Goal: Task Accomplishment & Management: Complete application form

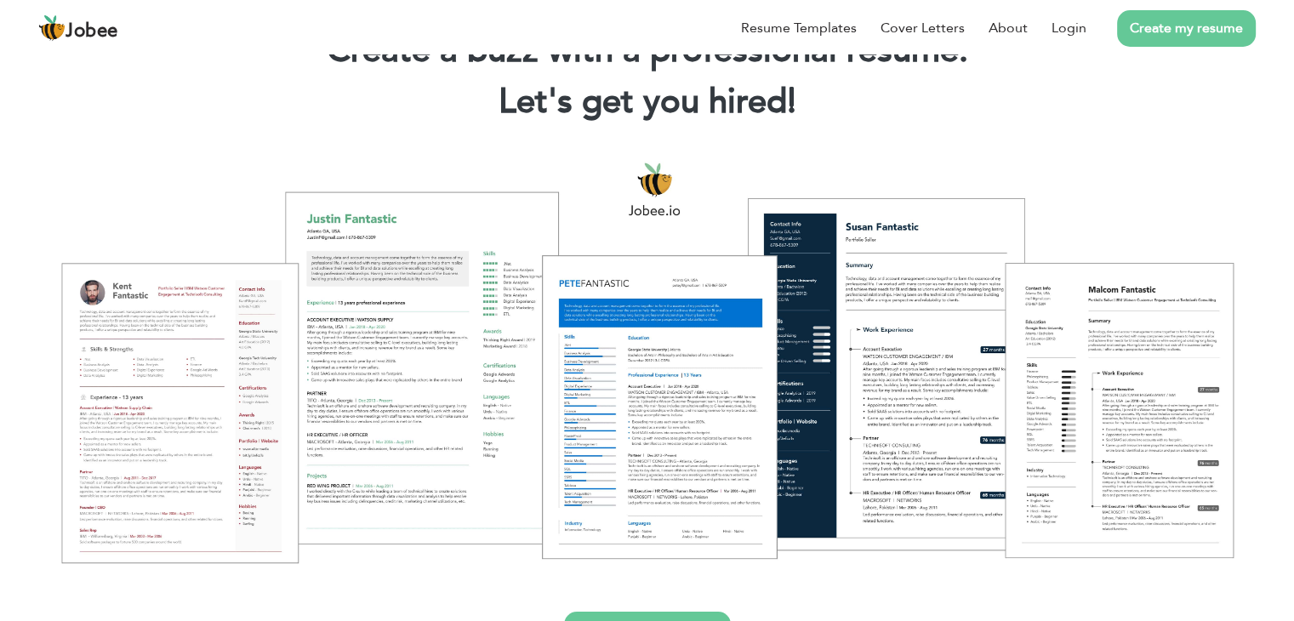
scroll to position [170, 0]
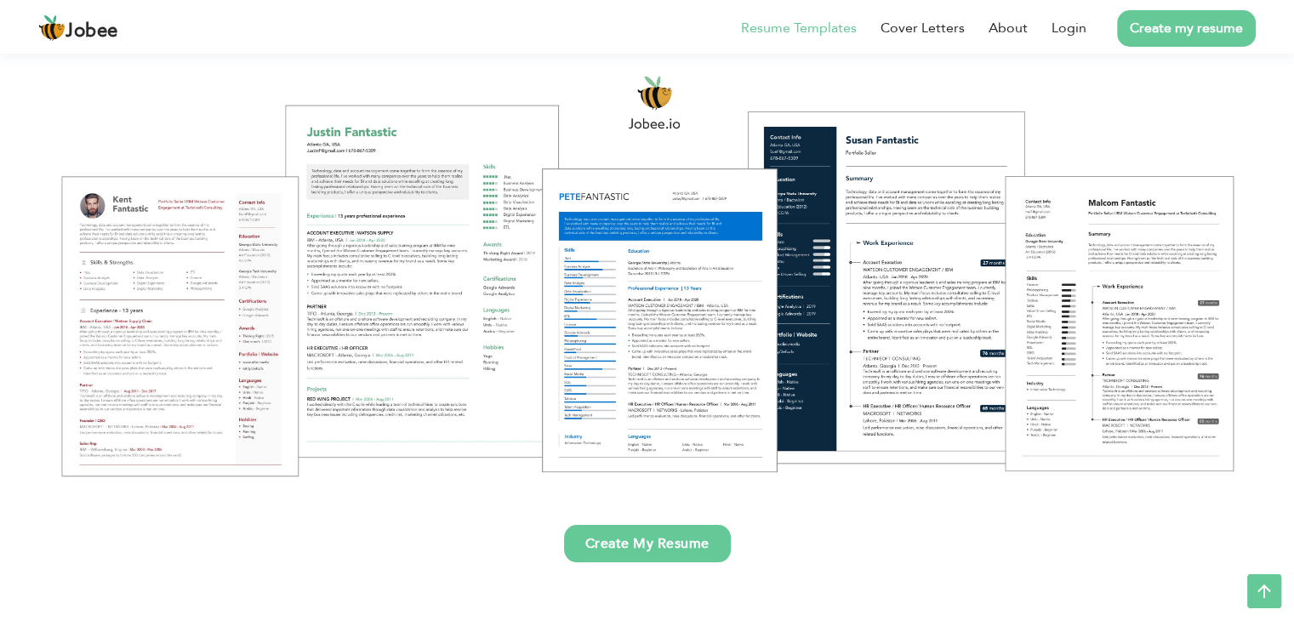
click at [777, 24] on link "Resume Templates" at bounding box center [799, 28] width 116 height 20
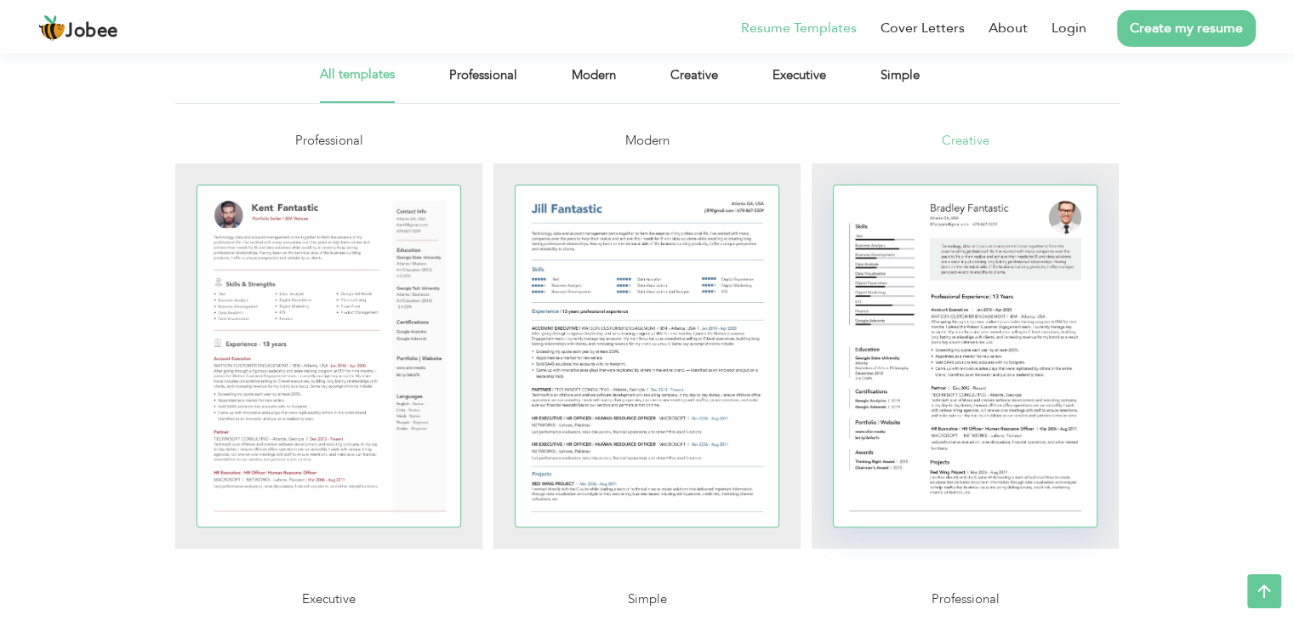
scroll to position [340, 0]
click at [950, 315] on div at bounding box center [965, 359] width 264 height 341
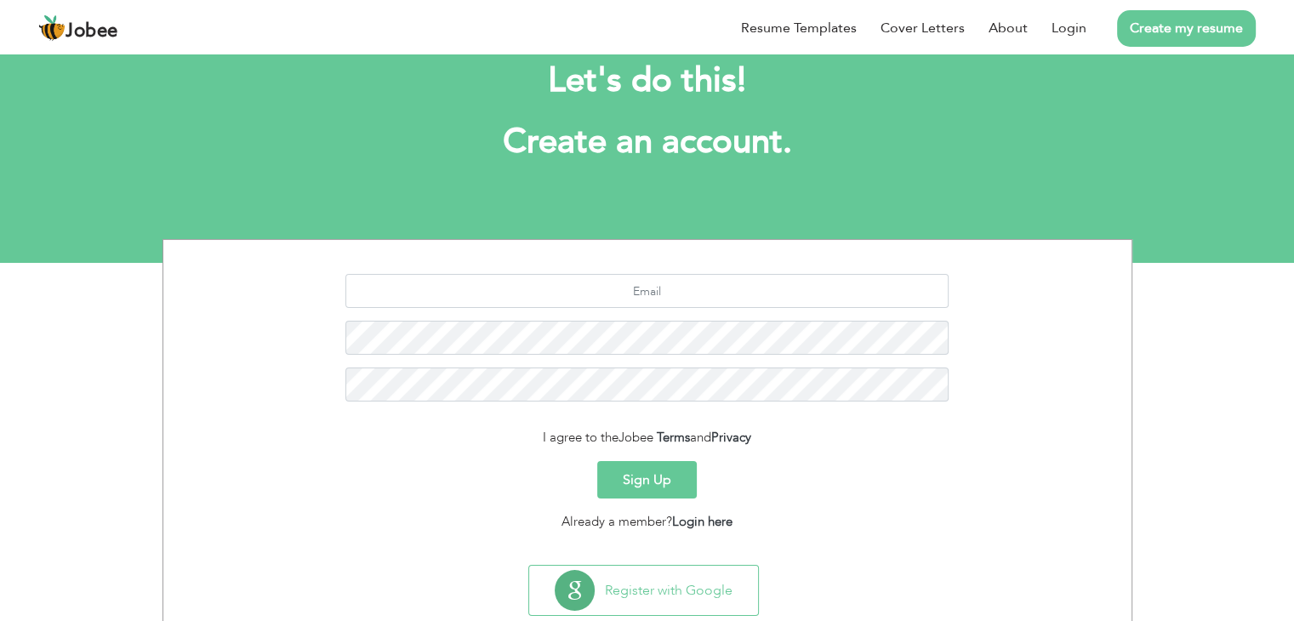
scroll to position [85, 0]
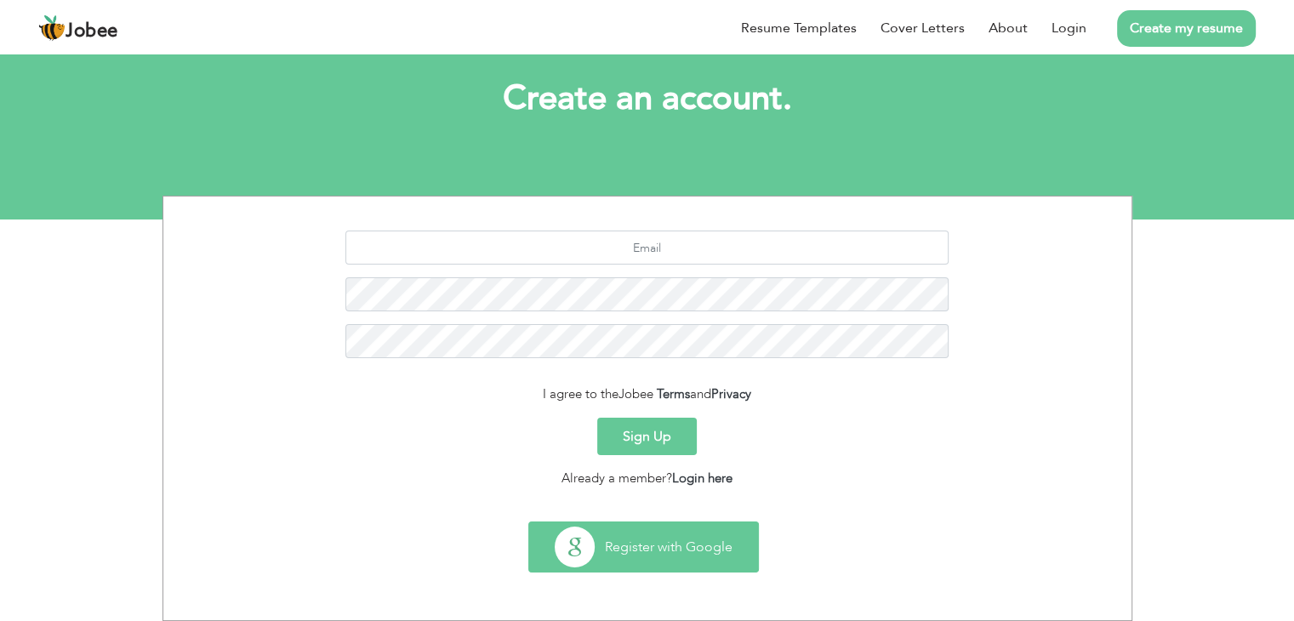
click at [676, 556] on button "Register with Google" at bounding box center [643, 546] width 229 height 49
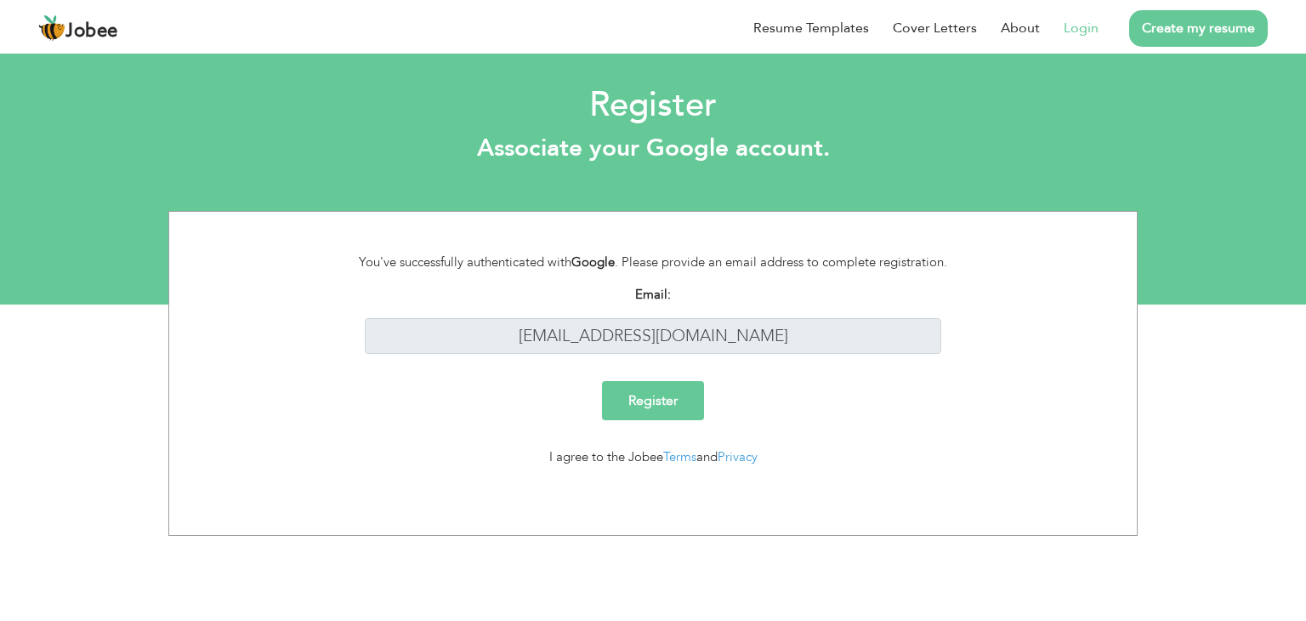
click at [676, 399] on input "Register" at bounding box center [653, 400] width 102 height 39
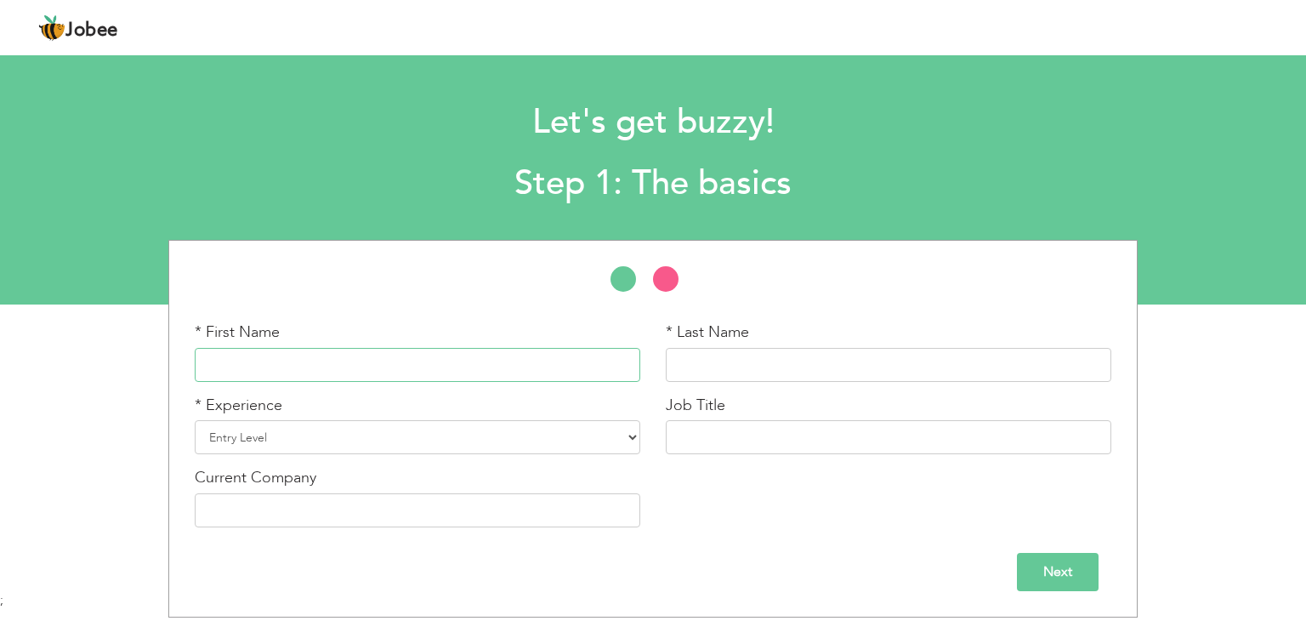
click at [475, 372] on input "text" at bounding box center [418, 365] width 446 height 34
type input "Mubashar"
click at [736, 355] on input "Alfraz" at bounding box center [889, 365] width 446 height 34
type input "Ali"
click at [265, 426] on select "Entry Level Less than 1 Year 1 Year 2 Years 3 Years 4 Years 5 Years 6 Years 7 Y…" at bounding box center [418, 437] width 446 height 34
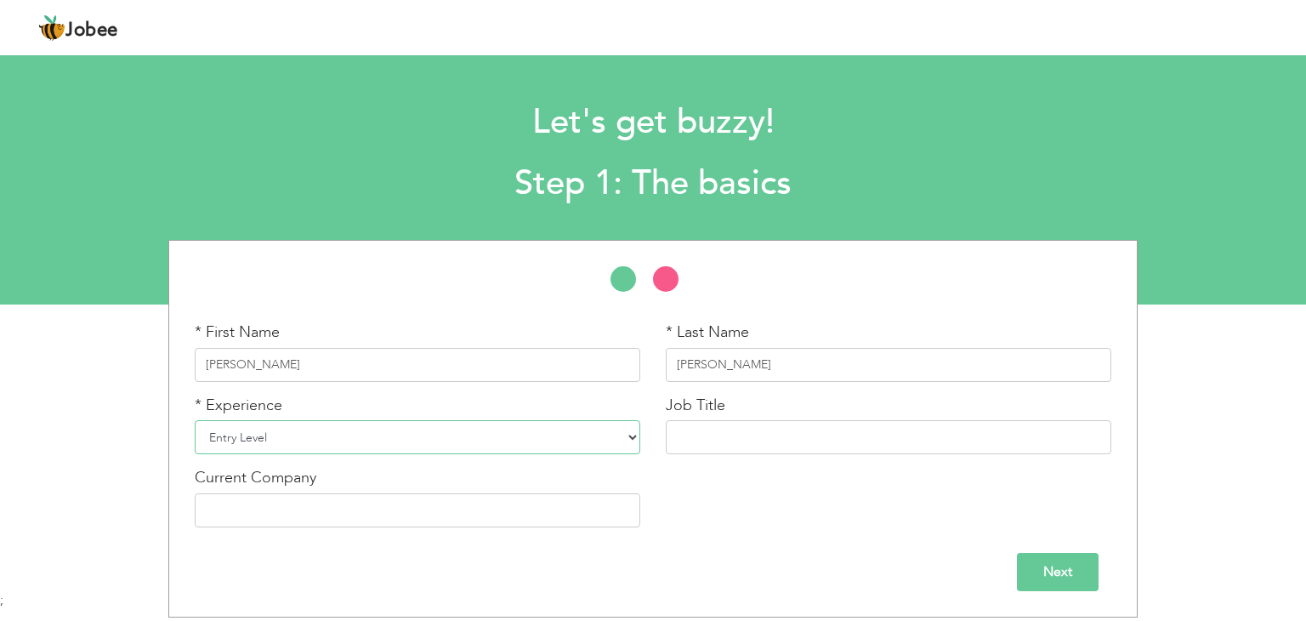
select select "18"
click at [195, 420] on select "Entry Level Less than 1 Year 1 Year 2 Years 3 Years 4 Years 5 Years 6 Years 7 Y…" at bounding box center [418, 437] width 446 height 34
click at [700, 440] on input "text" at bounding box center [889, 437] width 446 height 34
type input "qqc"
click at [486, 524] on input "text" at bounding box center [418, 510] width 446 height 34
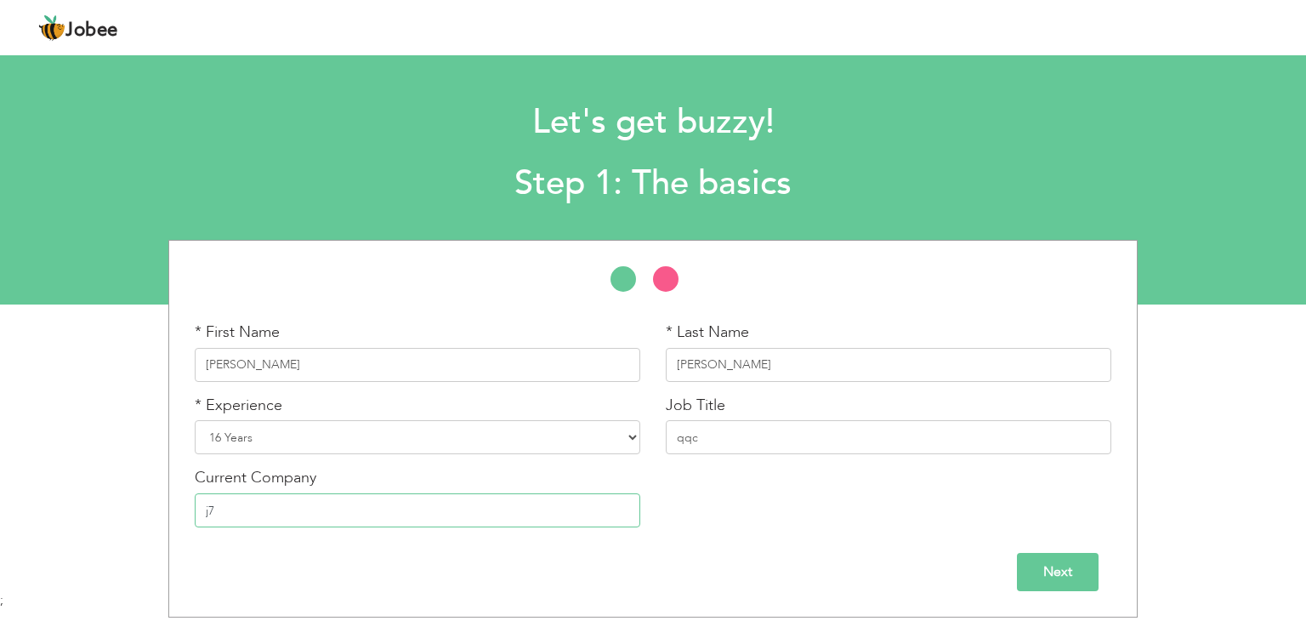
type input "j7"
click at [1063, 560] on input "Next" at bounding box center [1058, 572] width 82 height 38
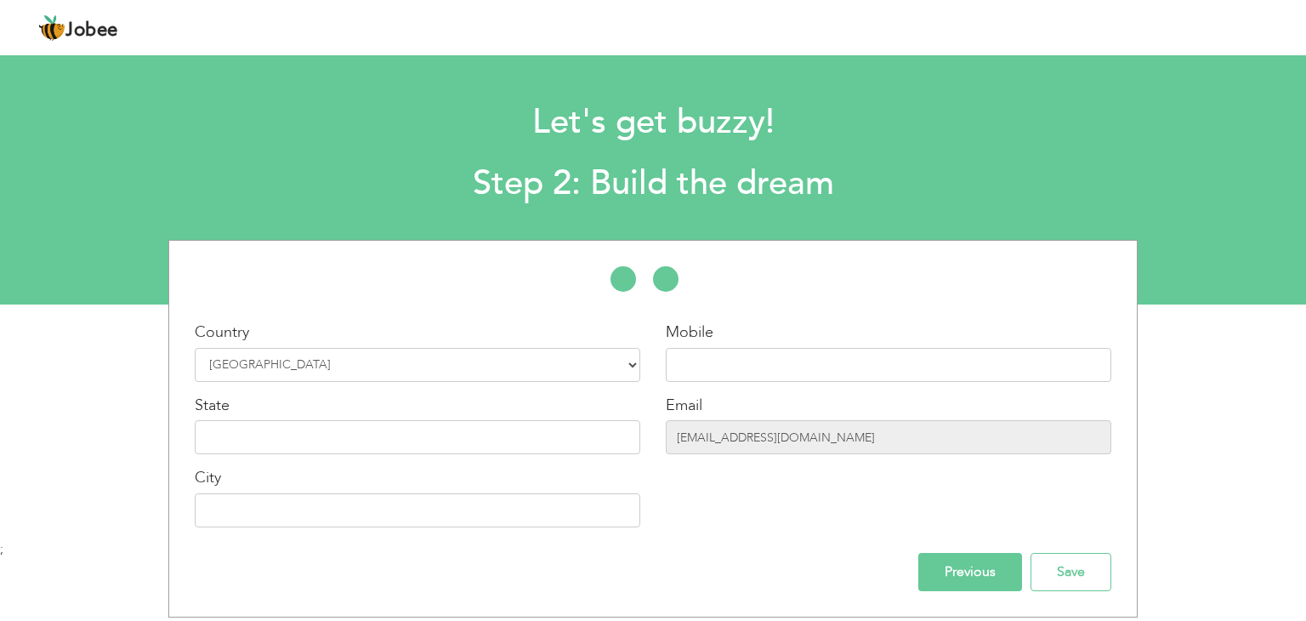
click at [969, 577] on input "Previous" at bounding box center [970, 572] width 104 height 38
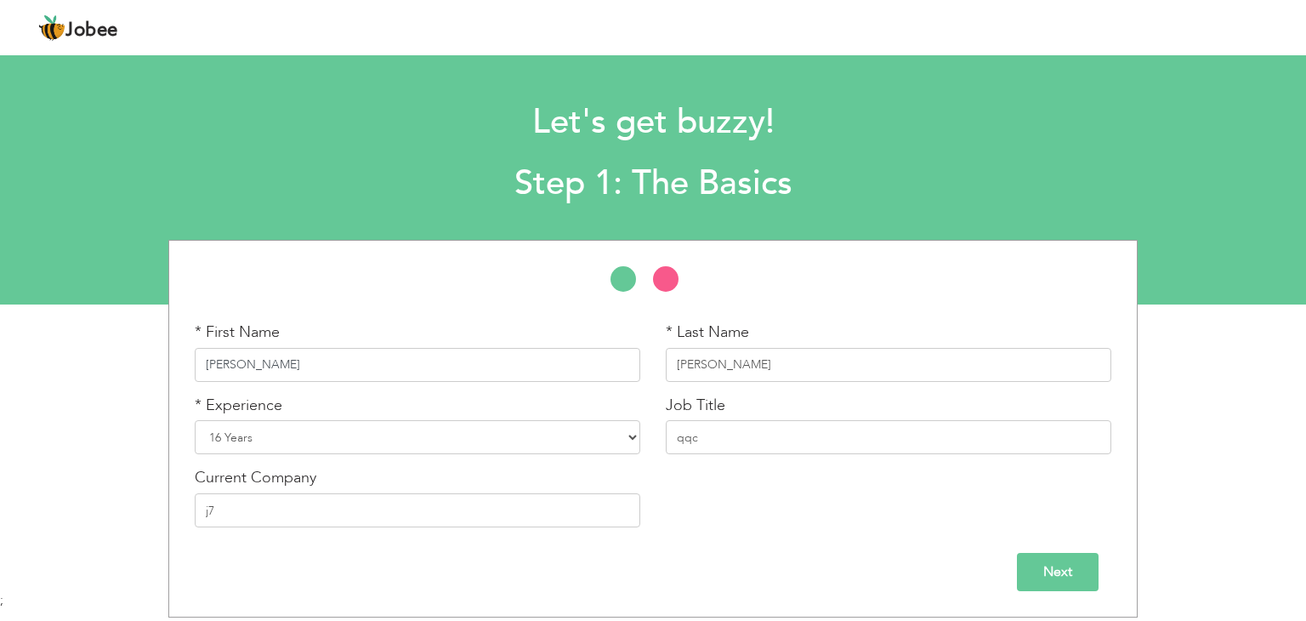
click at [426, 367] on input "Mubashar" at bounding box center [418, 365] width 446 height 34
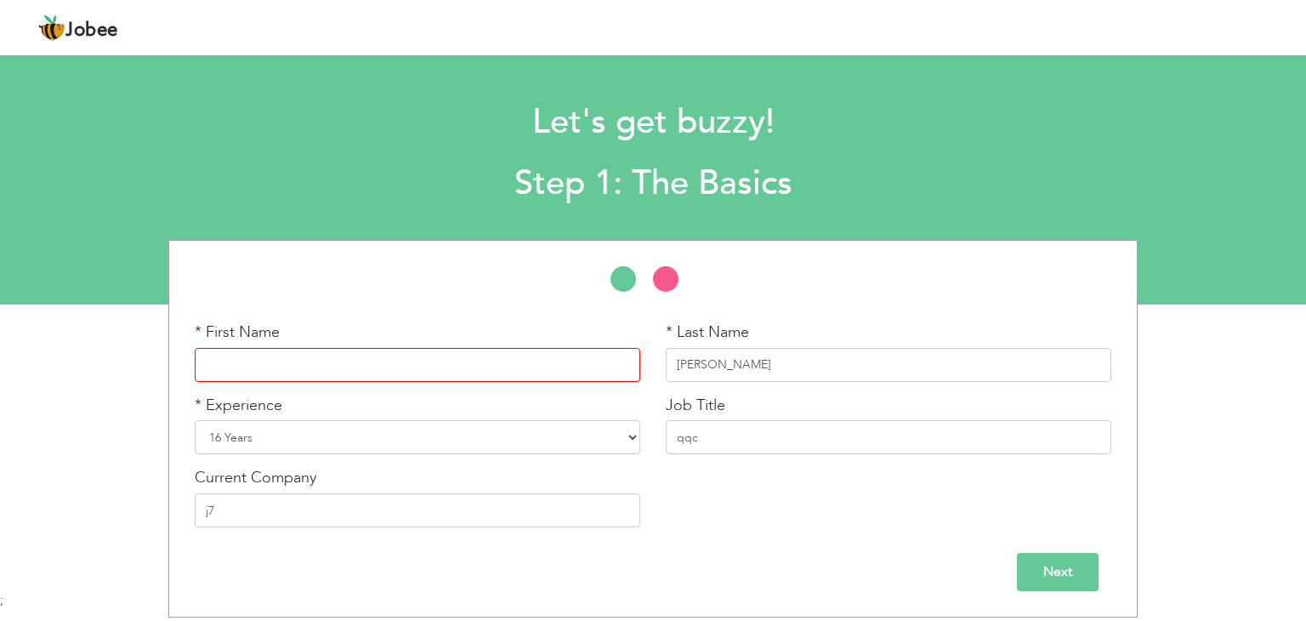
click at [753, 367] on input "Ali" at bounding box center [889, 365] width 446 height 34
type input "A"
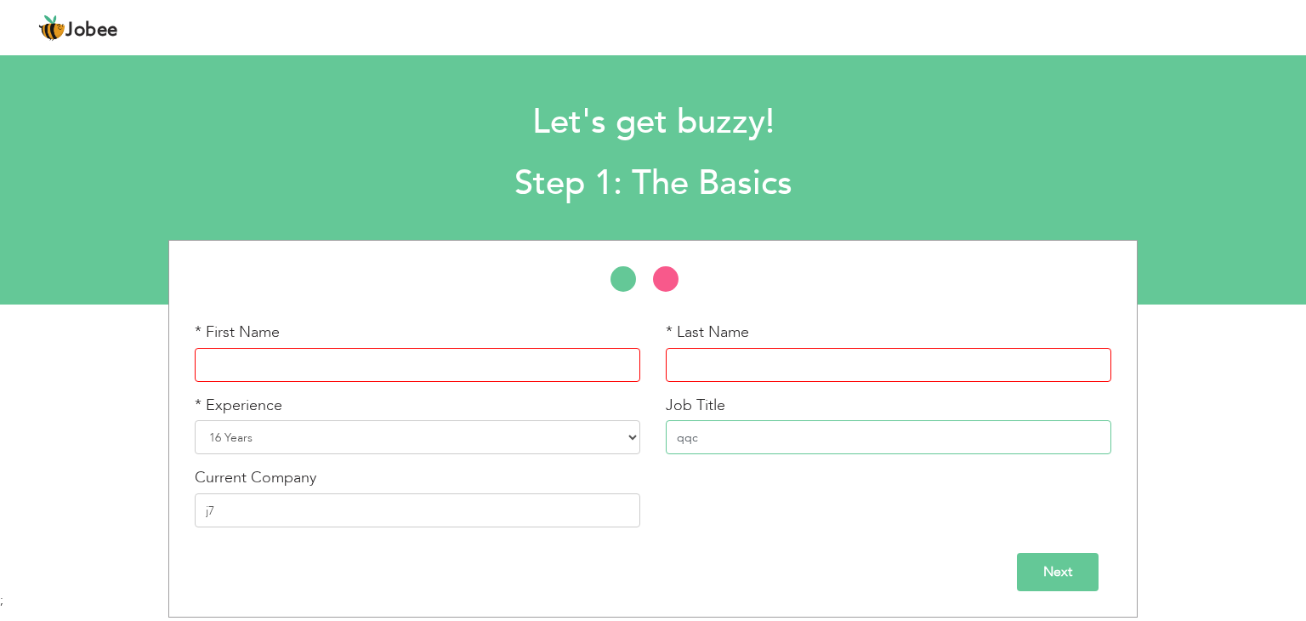
drag, startPoint x: 731, startPoint y: 440, endPoint x: 650, endPoint y: 443, distance: 80.9
click at [650, 443] on div "* First Name * Last Name * Experience Entry Level Less than 1 Year 1 Year 2 Yea…" at bounding box center [653, 430] width 942 height 219
click at [337, 435] on select "Entry Level Less than 1 Year 1 Year 2 Years 3 Years 4 Years 5 Years 6 Years 7 Y…" at bounding box center [418, 437] width 446 height 34
click at [364, 520] on input "j7" at bounding box center [418, 510] width 446 height 34
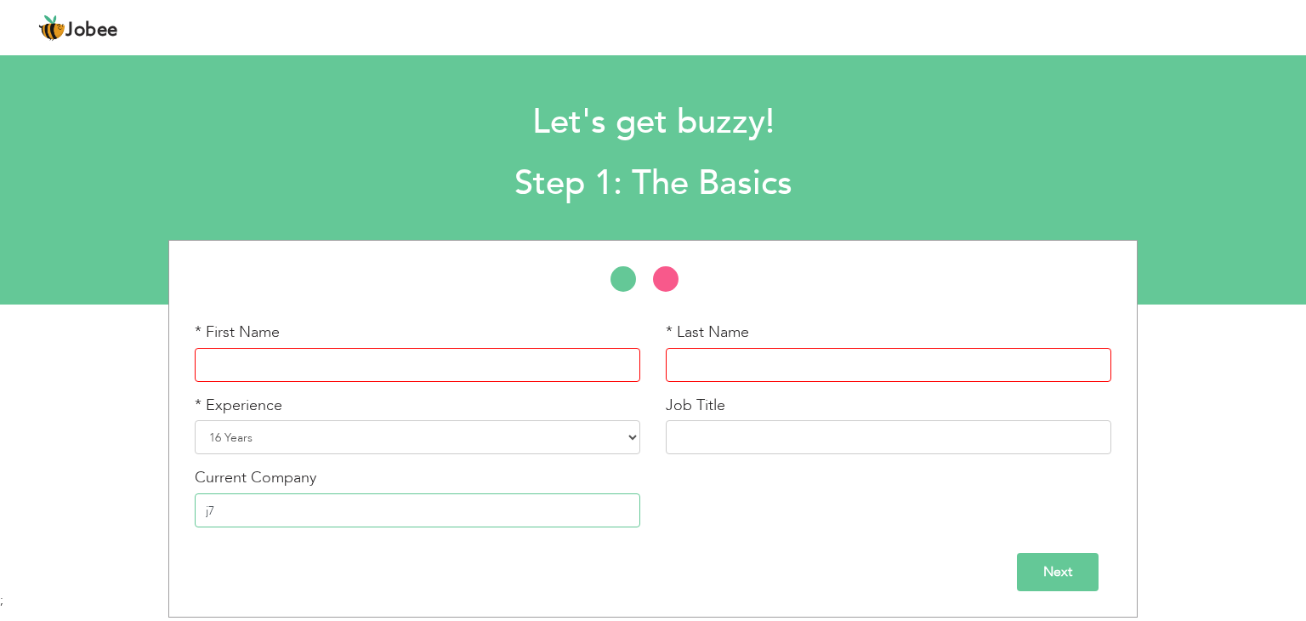
type input "j"
click at [278, 375] on input "text" at bounding box center [418, 365] width 446 height 34
drag, startPoint x: 338, startPoint y: 378, endPoint x: 249, endPoint y: 375, distance: 89.3
click at [249, 375] on input "Shamsa Kanwal" at bounding box center [418, 365] width 446 height 34
type input "Shamsa"
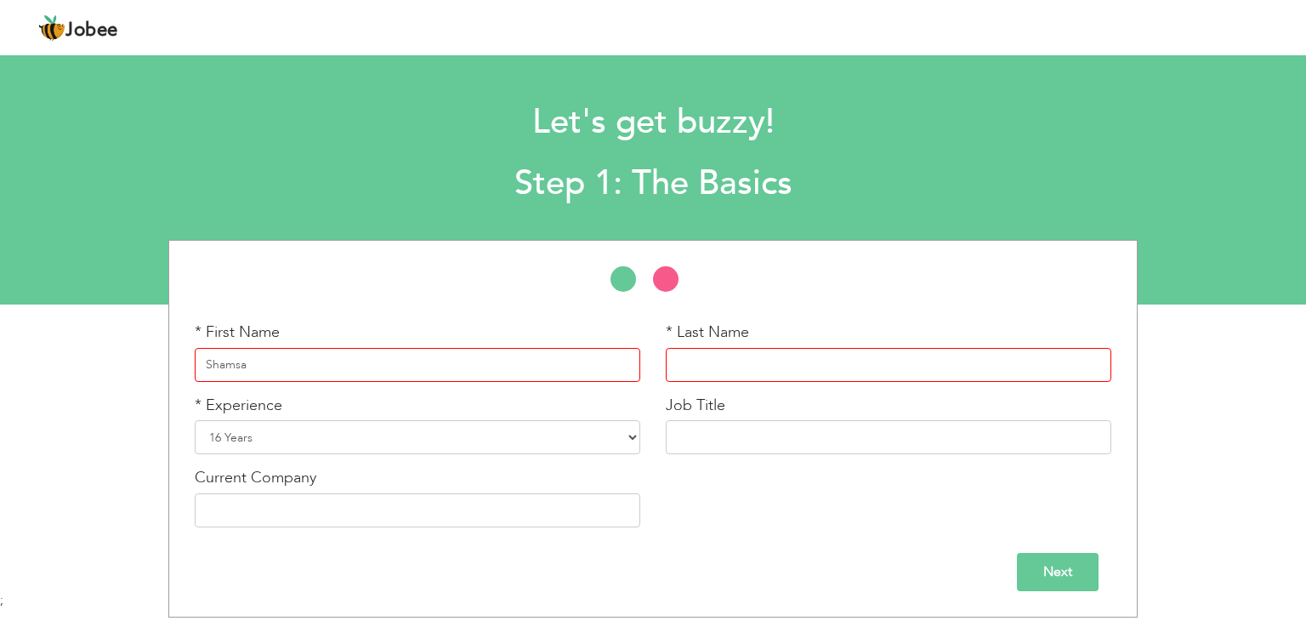
click at [719, 362] on input "text" at bounding box center [889, 365] width 446 height 34
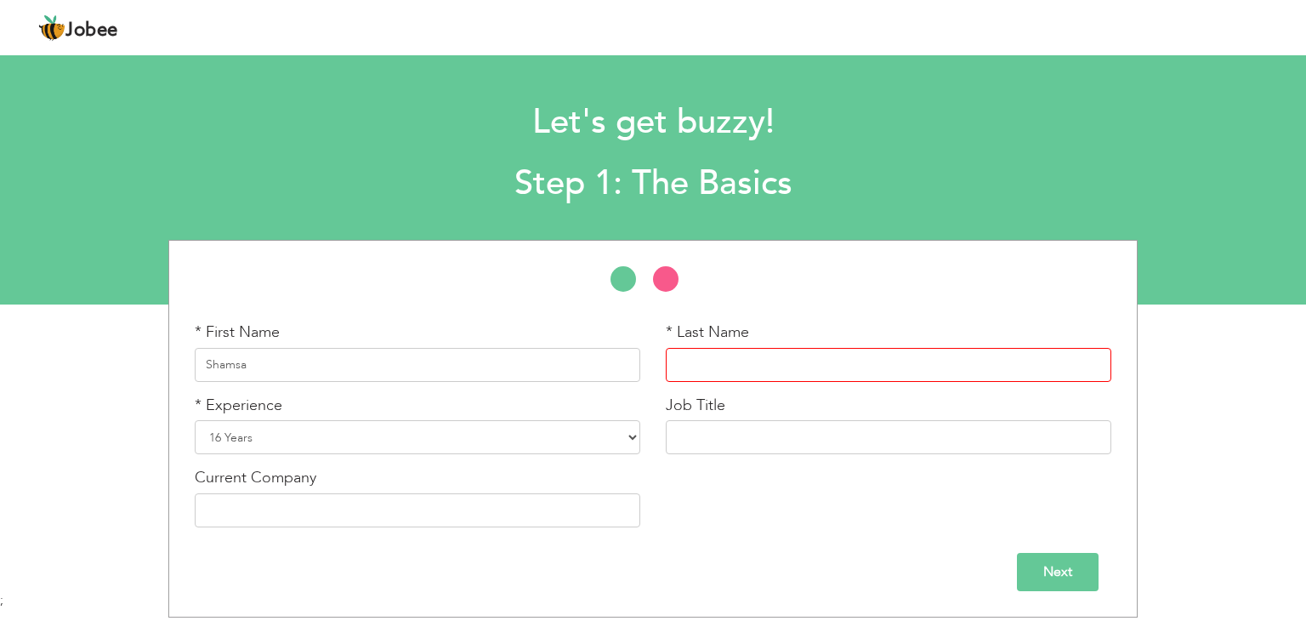
paste input "Kanwal"
type input "Kanwal"
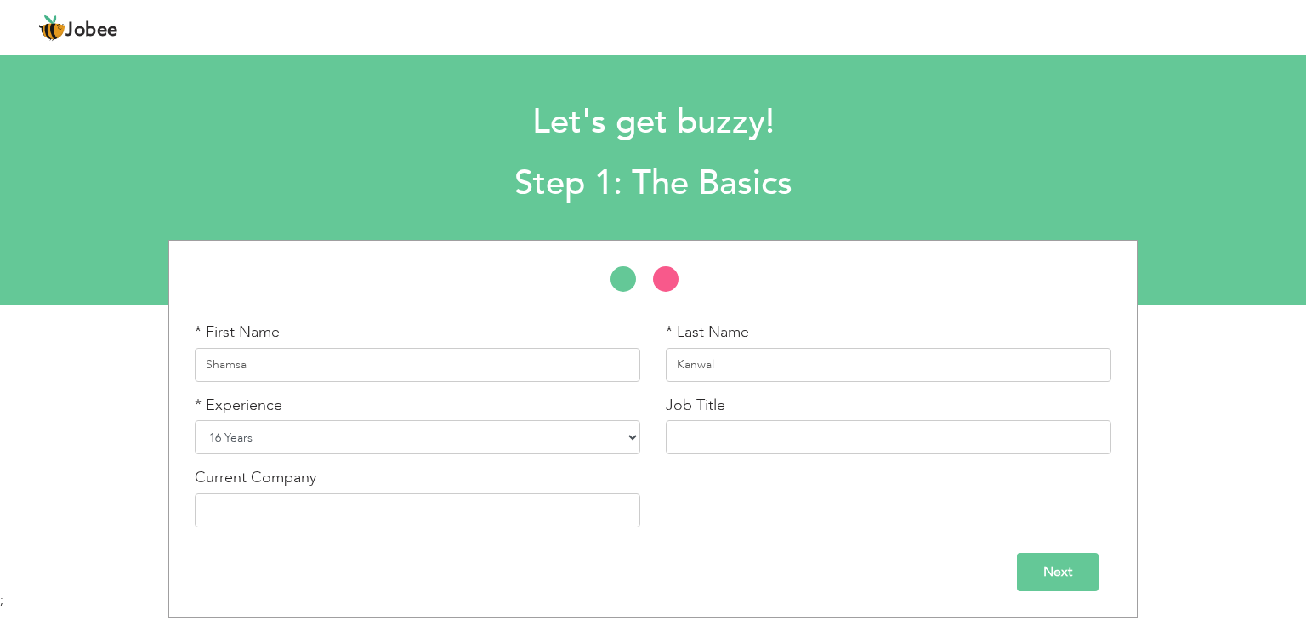
click at [368, 441] on select "Entry Level Less than 1 Year 1 Year 2 Years 3 Years 4 Years 5 Years 6 Years 7 Y…" at bounding box center [418, 437] width 446 height 34
select select "7"
click at [195, 420] on select "Entry Level Less than 1 Year 1 Year 2 Years 3 Years 4 Years 5 Years 6 Years 7 Y…" at bounding box center [418, 437] width 446 height 34
click at [708, 443] on input "text" at bounding box center [889, 437] width 446 height 34
type input "Teaching"
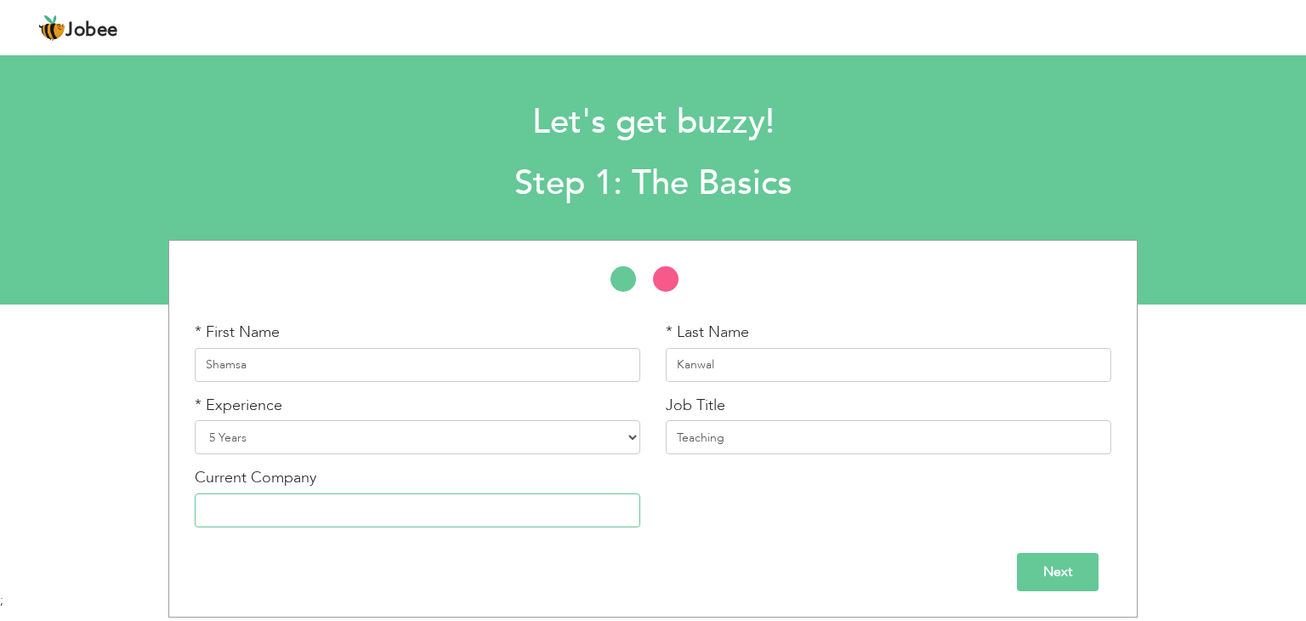
click at [309, 509] on input "text" at bounding box center [418, 510] width 446 height 34
click at [1059, 569] on input "Next" at bounding box center [1058, 572] width 82 height 38
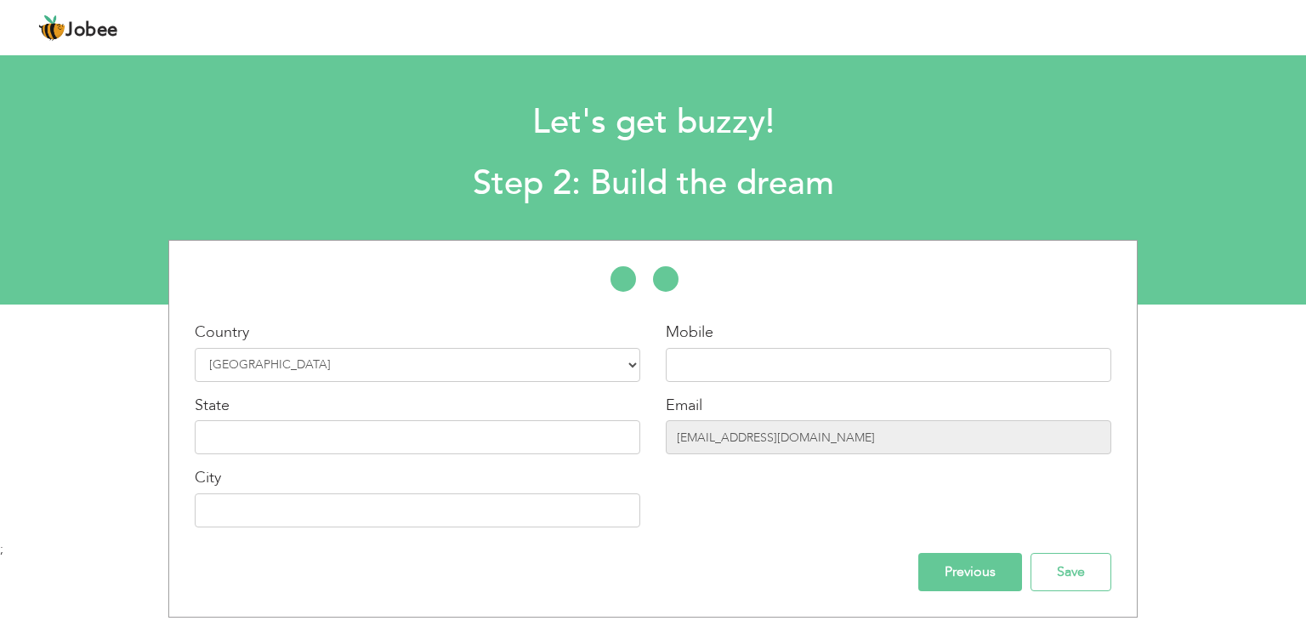
click at [347, 343] on div "Country Select Country Afghanistan Albania Algeria American Samoa Andorra Angol…" at bounding box center [418, 351] width 446 height 60
click at [323, 452] on input "text" at bounding box center [418, 437] width 446 height 34
click at [741, 367] on input "text" at bounding box center [889, 365] width 446 height 34
type input "03491576224"
click at [463, 432] on input "text" at bounding box center [418, 437] width 446 height 34
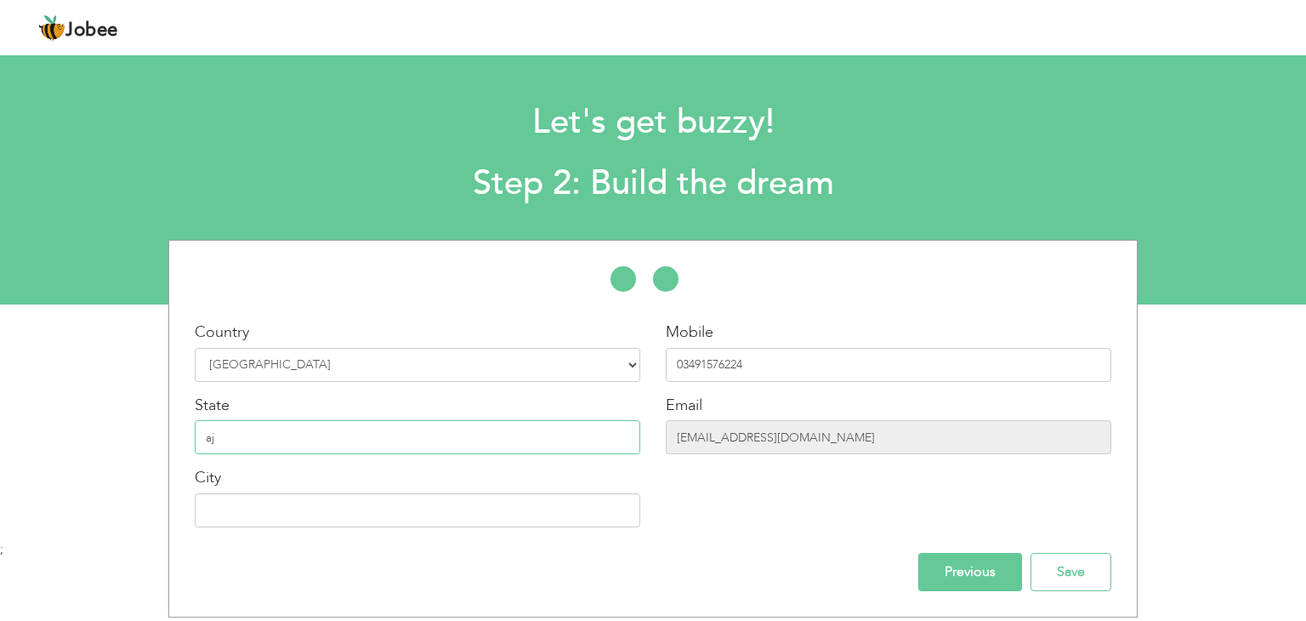
type input "a"
type input "AJK"
click at [476, 488] on div "City" at bounding box center [418, 497] width 446 height 60
click at [466, 503] on input "text" at bounding box center [418, 510] width 446 height 34
type input "Dhirkot"
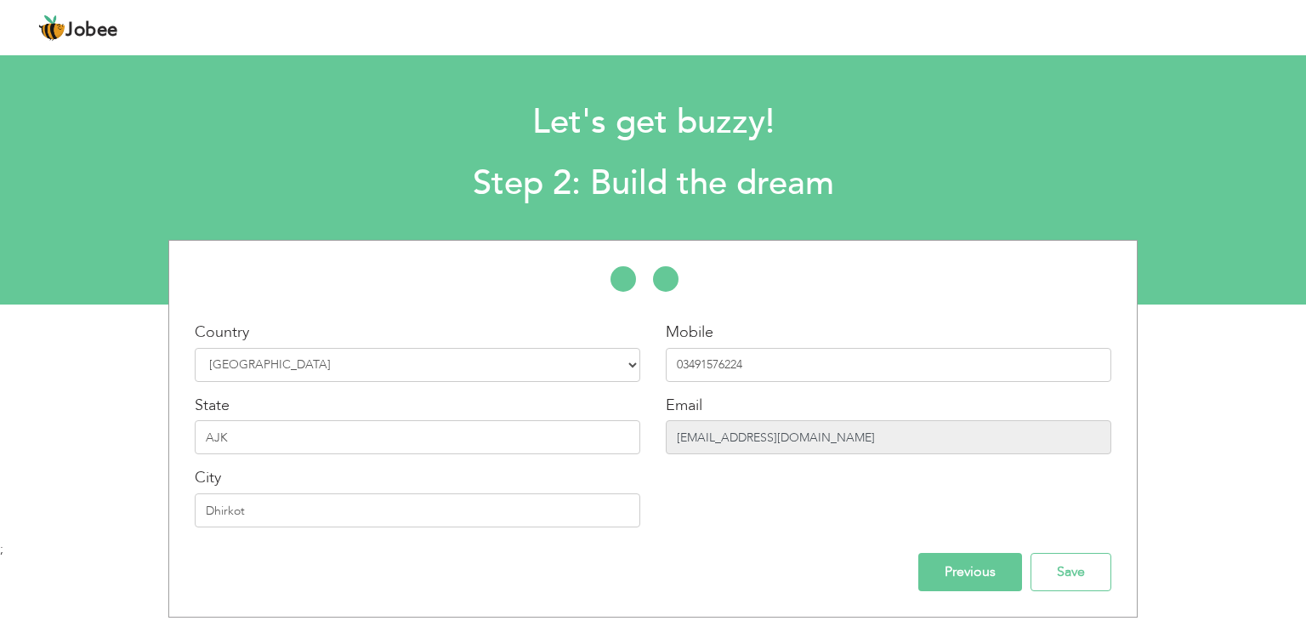
drag, startPoint x: 820, startPoint y: 438, endPoint x: 871, endPoint y: 426, distance: 52.4
click at [823, 435] on input "mubasharali.geo35@gmail.com" at bounding box center [889, 437] width 446 height 34
drag, startPoint x: 886, startPoint y: 437, endPoint x: 633, endPoint y: 463, distance: 254.8
click at [633, 463] on div "Country Select Country Afghanistan Albania Algeria American Samoa Andorra Angol…" at bounding box center [653, 430] width 968 height 219
click at [766, 461] on div "Mobile 03491576224 Email mubasharali.geo35@gmail.com" at bounding box center [888, 430] width 471 height 219
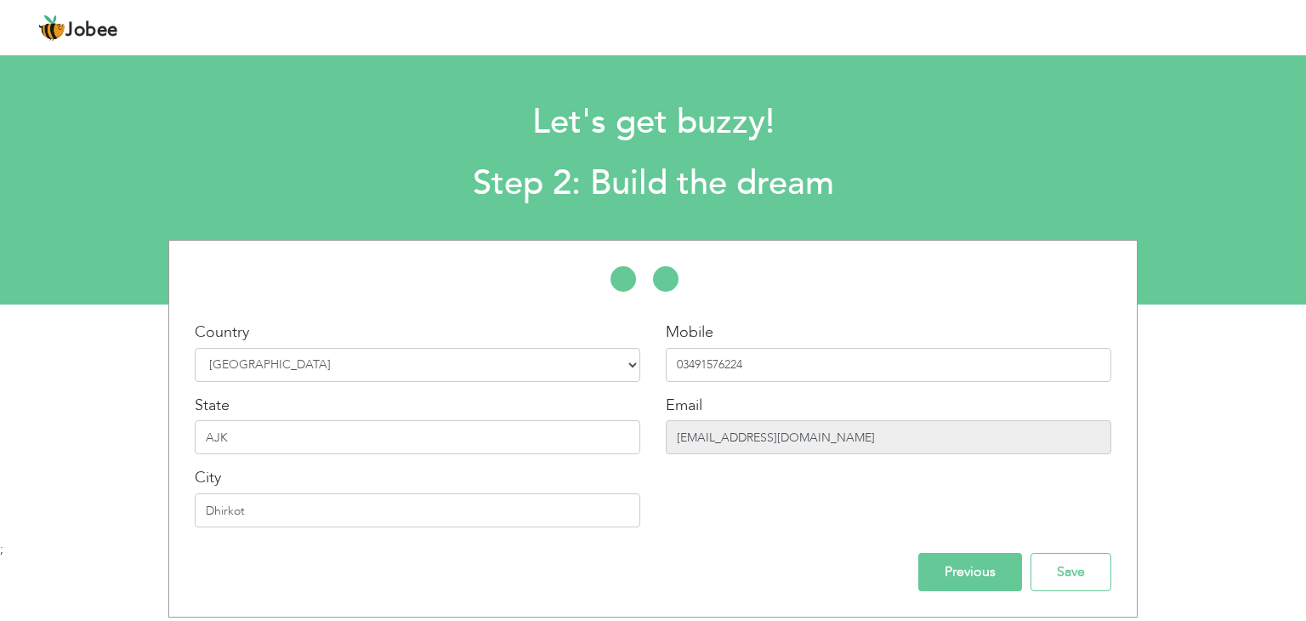
click at [861, 432] on input "mubasharali.geo35@gmail.com" at bounding box center [889, 437] width 446 height 34
click at [924, 435] on input "mubasharali.geo35@gmail.com" at bounding box center [889, 437] width 446 height 34
drag, startPoint x: 861, startPoint y: 417, endPoint x: 839, endPoint y: 449, distance: 39.6
click at [854, 434] on div "Email mubasharali.geo35@gmail.com" at bounding box center [889, 425] width 446 height 60
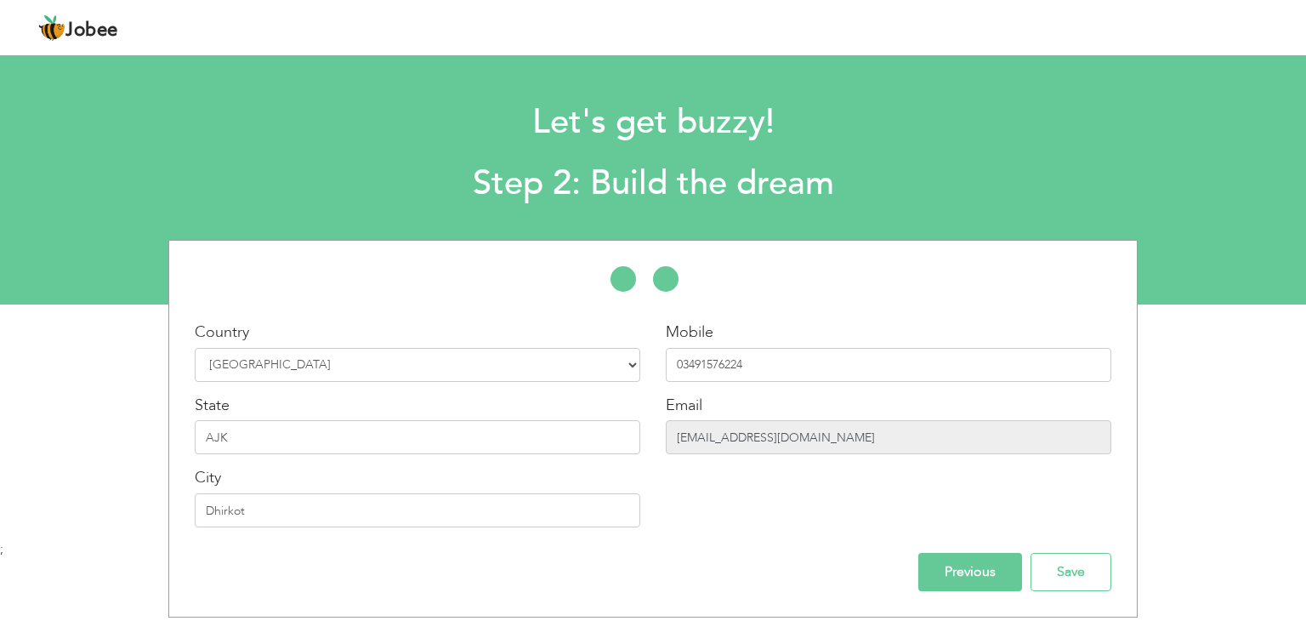
click at [839, 449] on input "mubasharali.geo35@gmail.com" at bounding box center [889, 437] width 446 height 34
click at [856, 441] on input "mubasharali.geo35@gmail.com" at bounding box center [889, 437] width 446 height 34
click at [1000, 580] on input "Previous" at bounding box center [970, 572] width 104 height 38
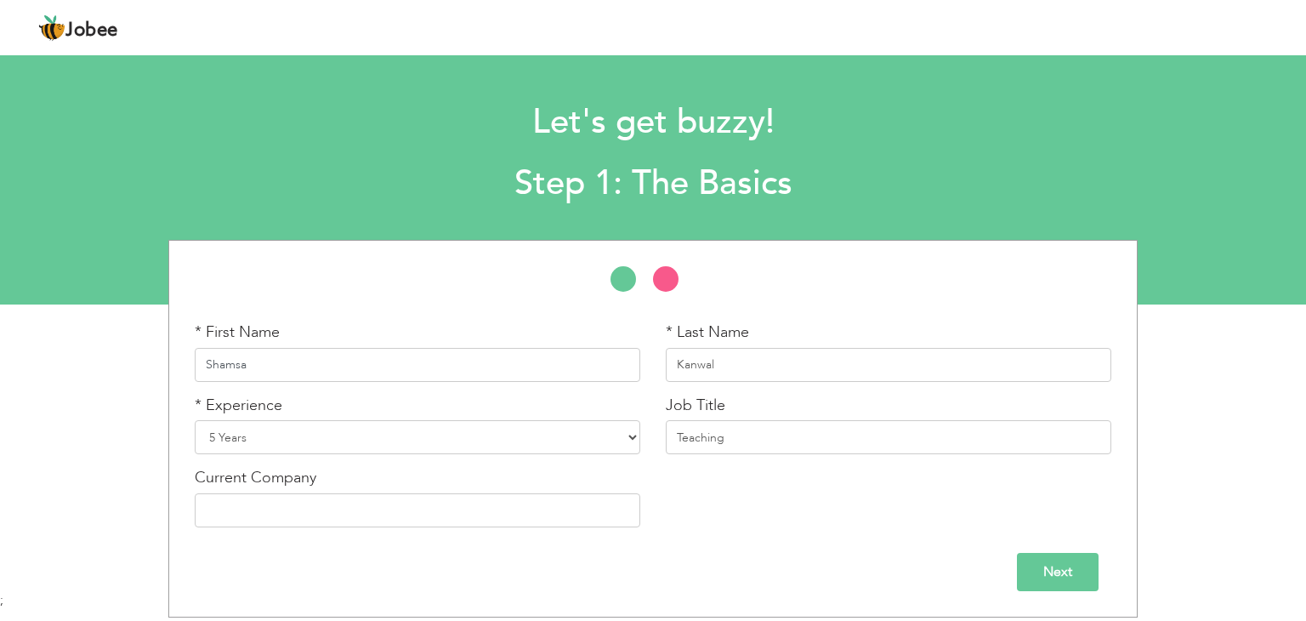
click at [469, 372] on input "Shamsa" at bounding box center [418, 365] width 446 height 34
type input "S"
type input "mubashar"
click at [741, 348] on input "Kanwal" at bounding box center [889, 365] width 446 height 34
type input "K"
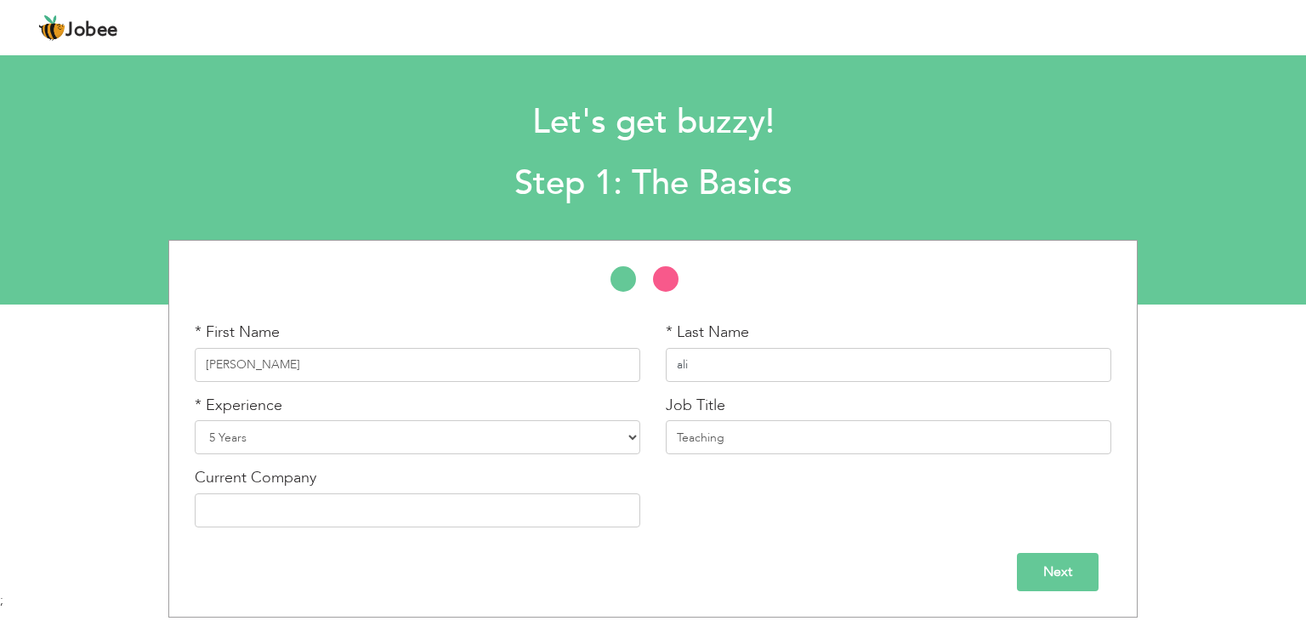
type input "ali"
click at [773, 458] on div "Job Title Teaching" at bounding box center [888, 431] width 471 height 73
click at [1071, 586] on input "Next" at bounding box center [1058, 572] width 82 height 38
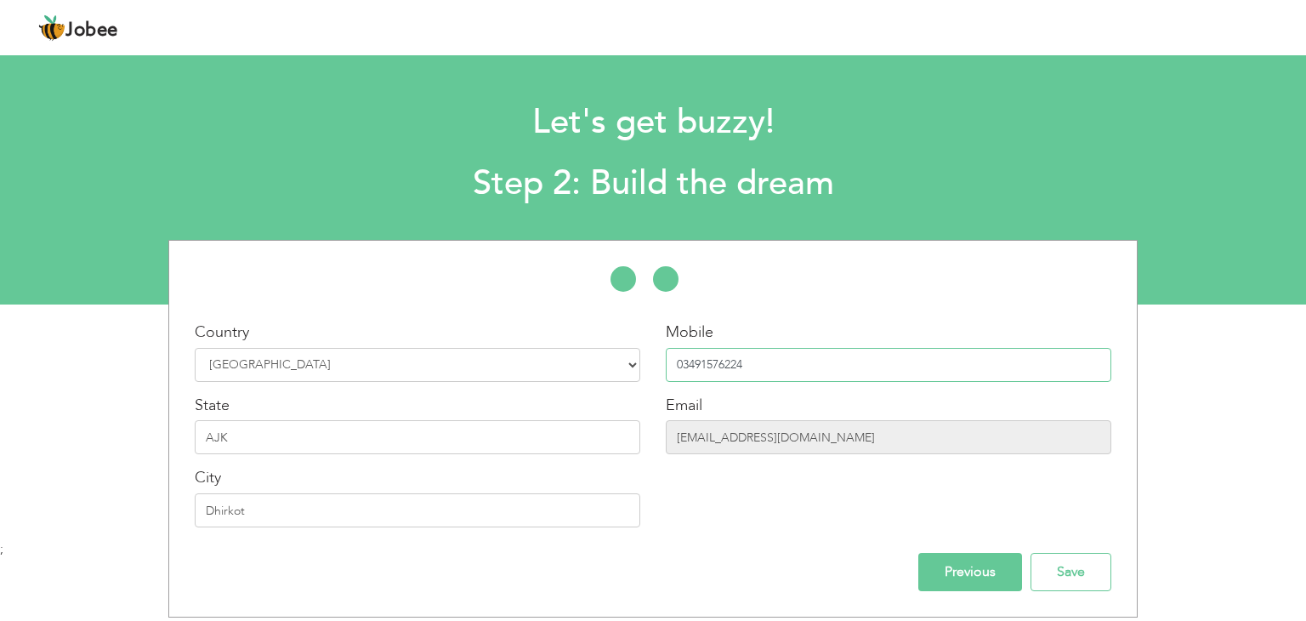
click at [793, 355] on input "03491576224" at bounding box center [889, 365] width 446 height 34
type input "03495822875"
click at [716, 544] on div "Country Select Country Afghanistan Albania Algeria American Samoa Andorra Angol…" at bounding box center [653, 428] width 942 height 325
click at [1072, 574] on input "Save" at bounding box center [1071, 572] width 81 height 38
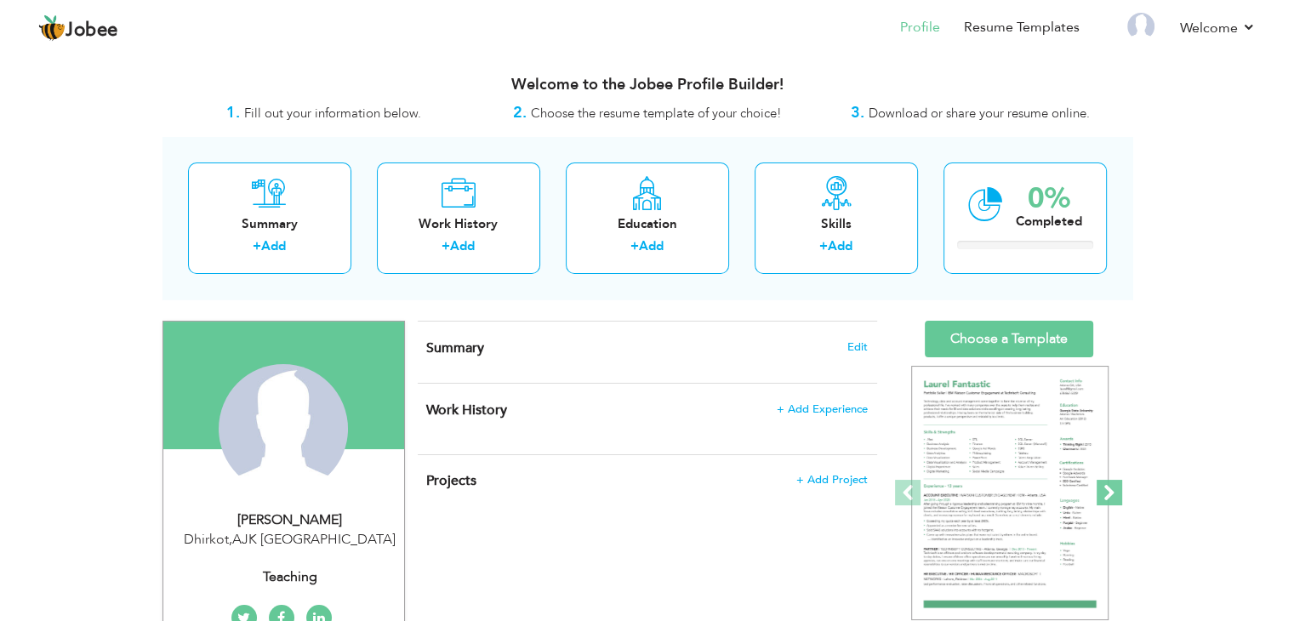
click at [1116, 494] on span at bounding box center [1109, 493] width 26 height 26
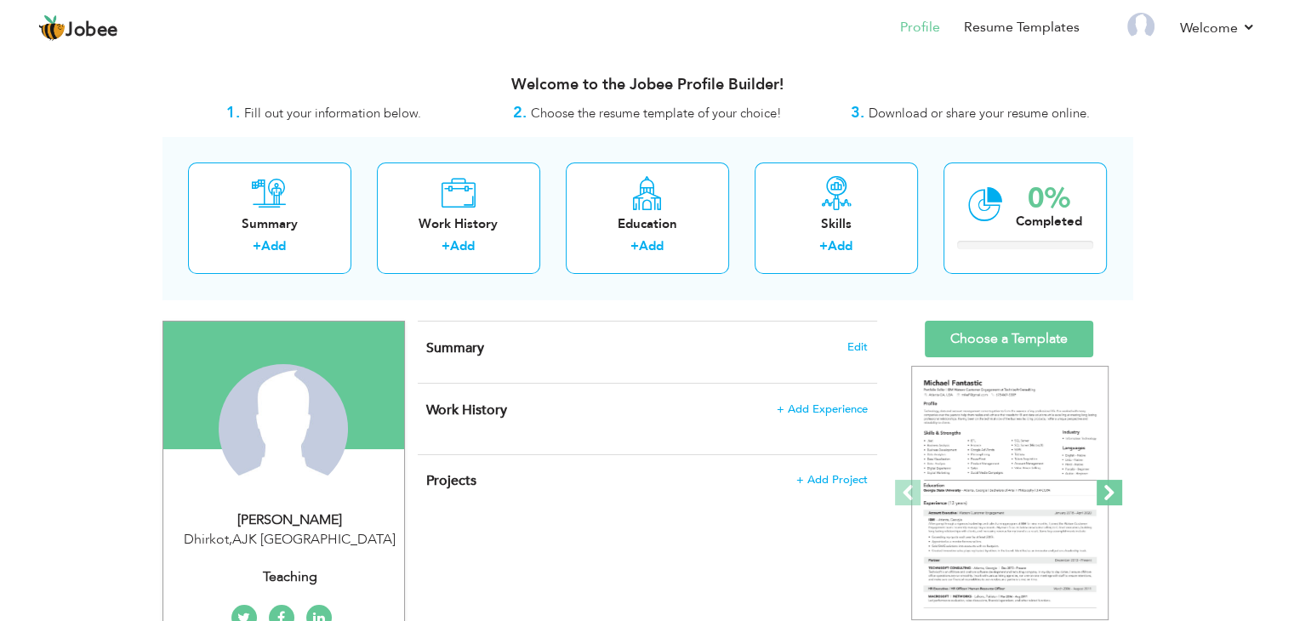
click at [1116, 491] on span at bounding box center [1109, 493] width 26 height 26
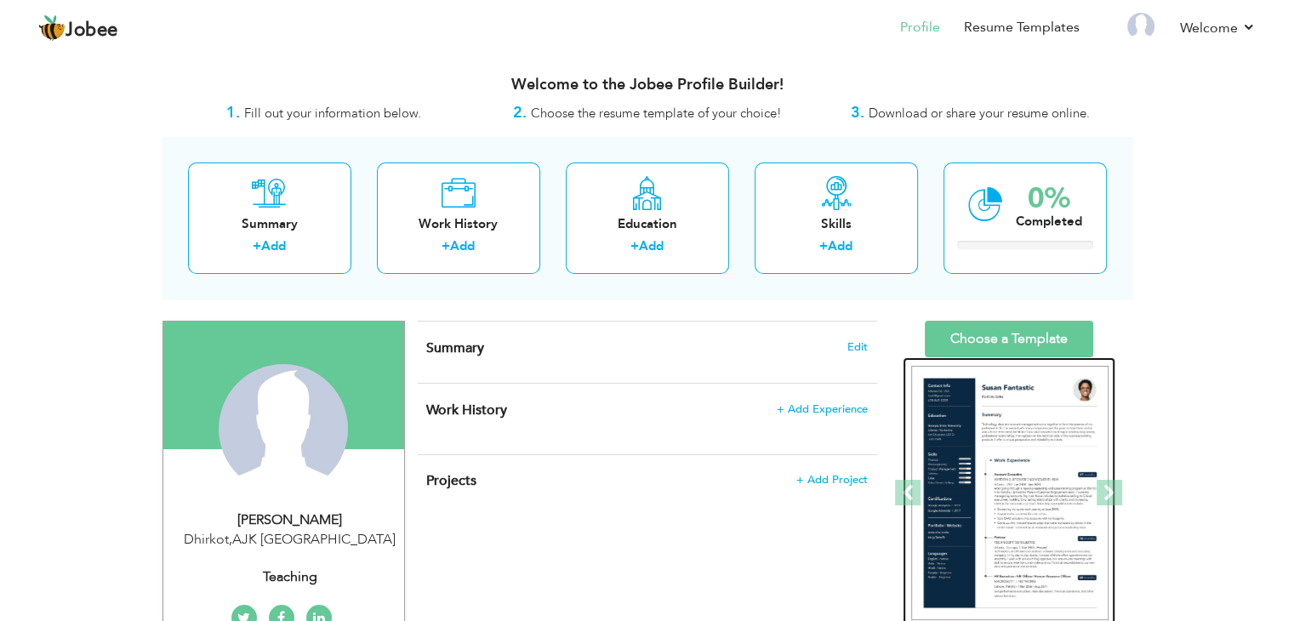
click at [1029, 473] on img at bounding box center [1009, 493] width 197 height 255
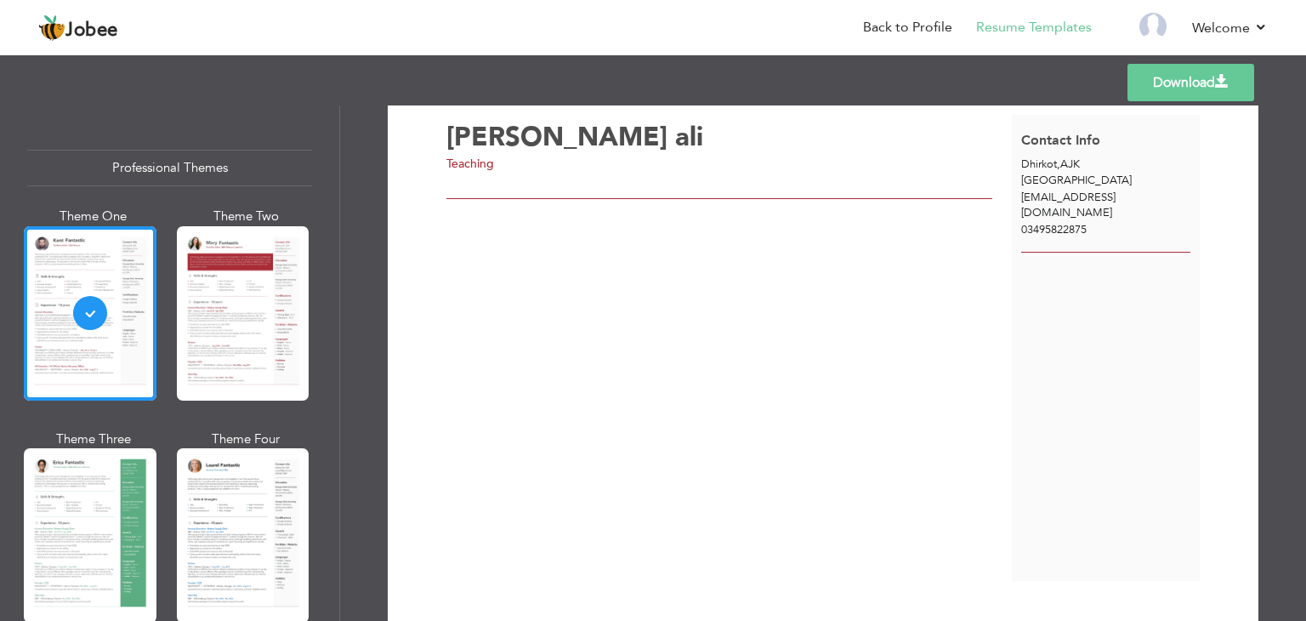
scroll to position [83, 0]
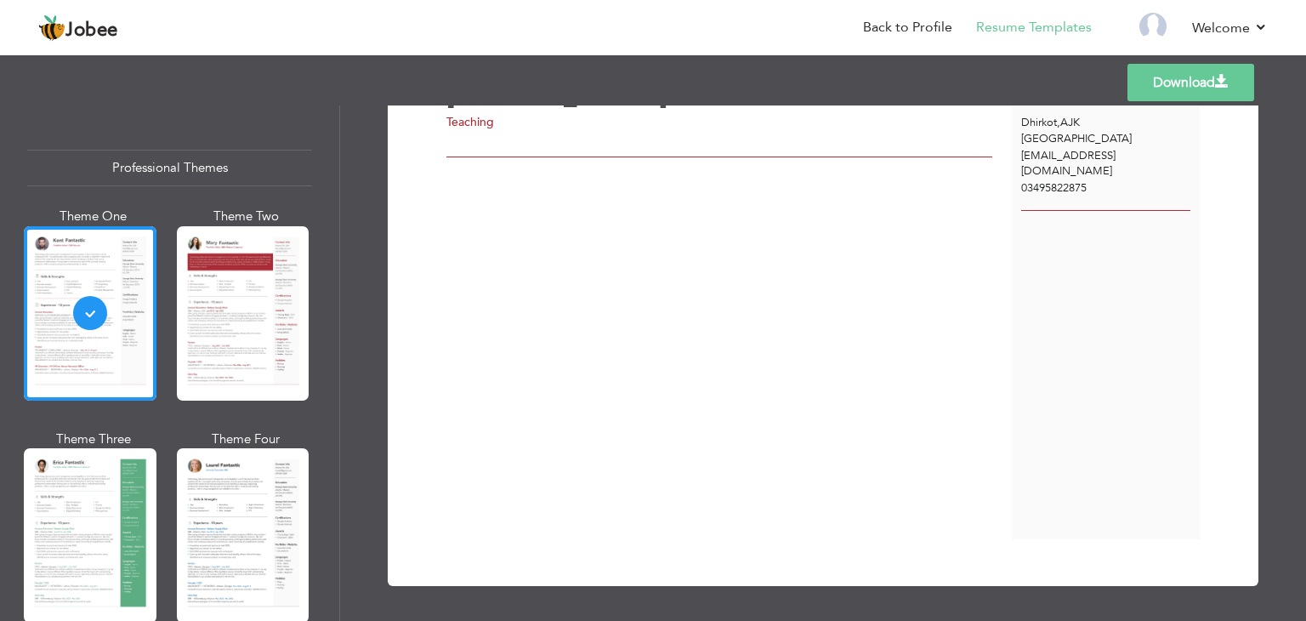
click at [1116, 154] on span "[EMAIL_ADDRESS][DOMAIN_NAME]" at bounding box center [1068, 163] width 94 height 31
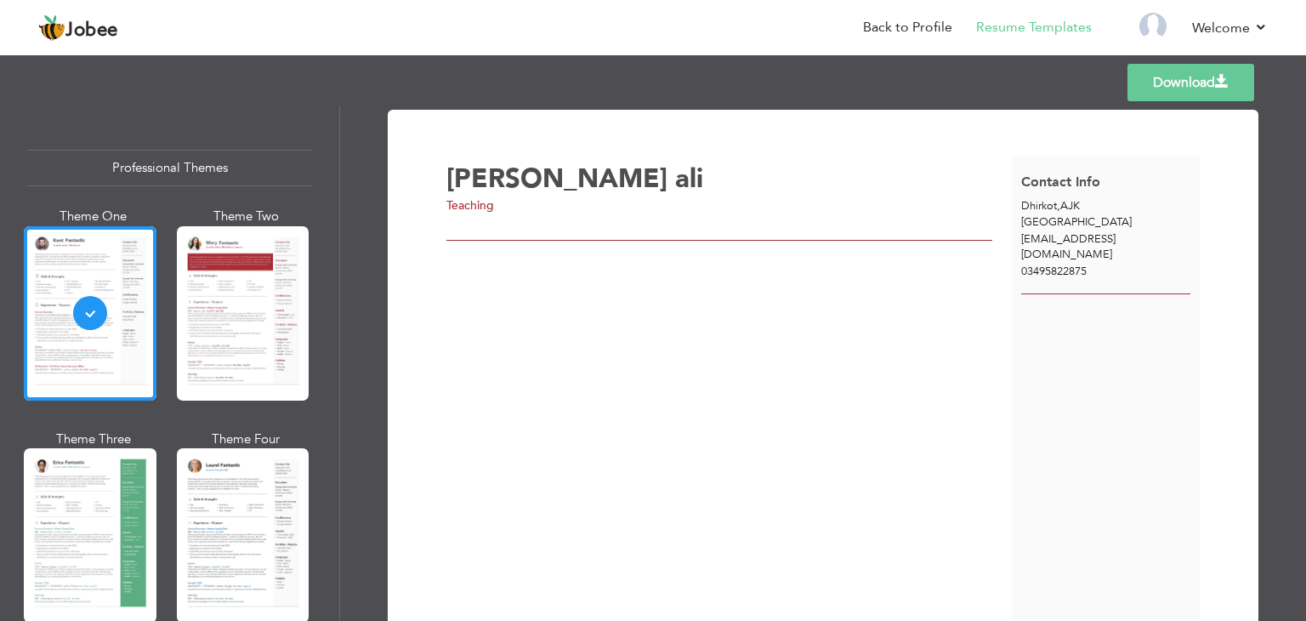
click at [623, 174] on div "mubashar ali" at bounding box center [733, 179] width 575 height 26
click at [675, 174] on span "ali" at bounding box center [689, 179] width 28 height 36
click at [1171, 73] on link "Download" at bounding box center [1191, 82] width 127 height 37
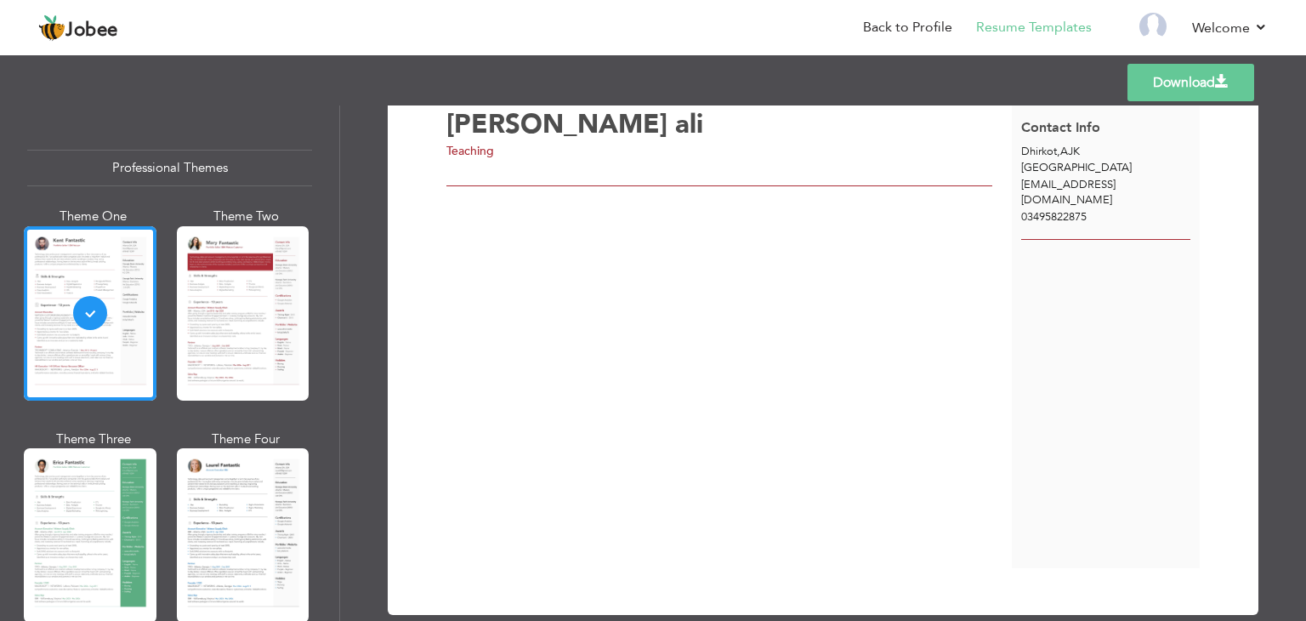
scroll to position [83, 0]
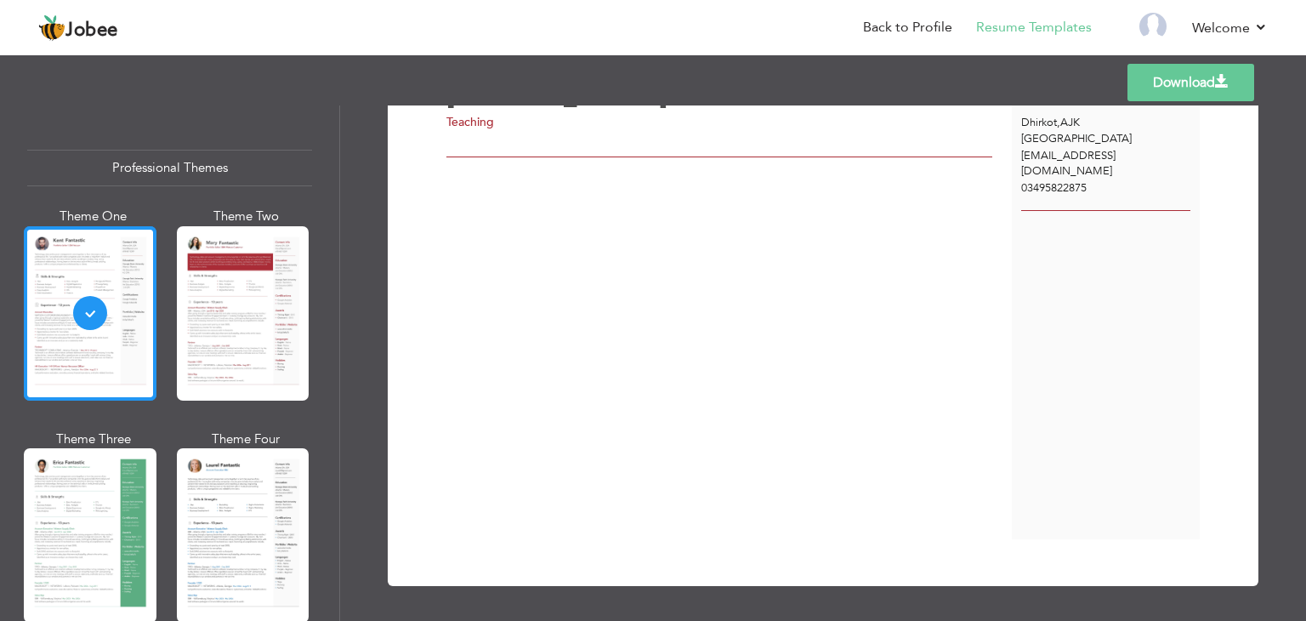
click at [77, 324] on div at bounding box center [90, 313] width 133 height 174
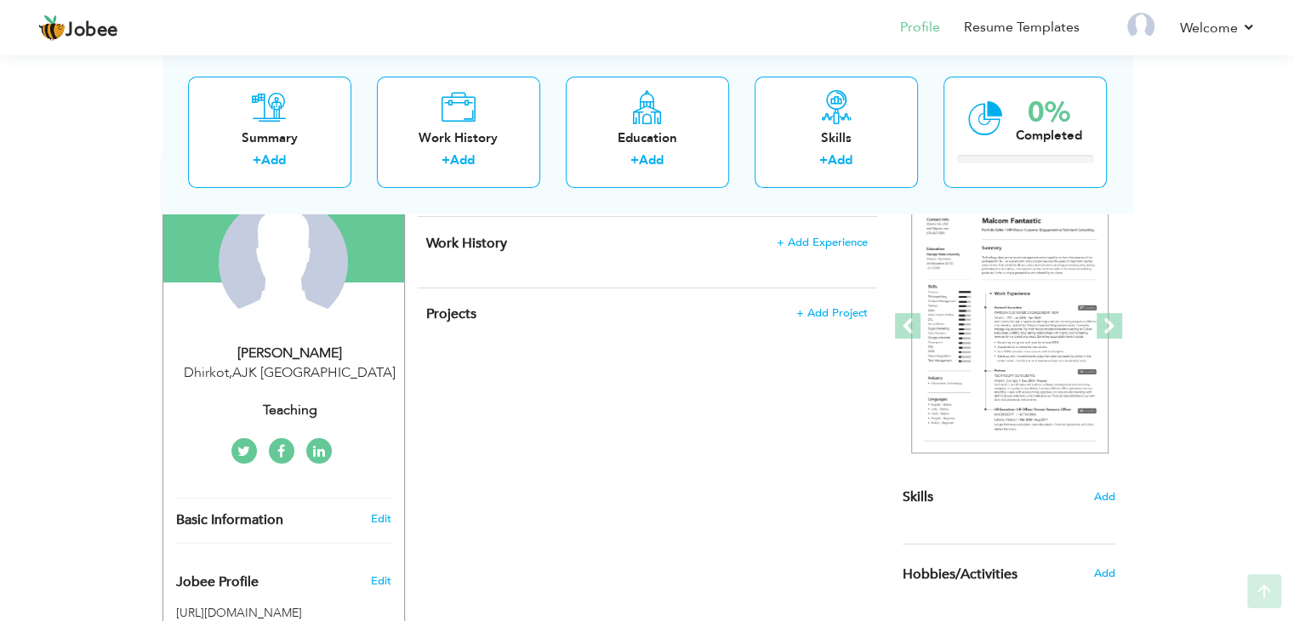
scroll to position [255, 0]
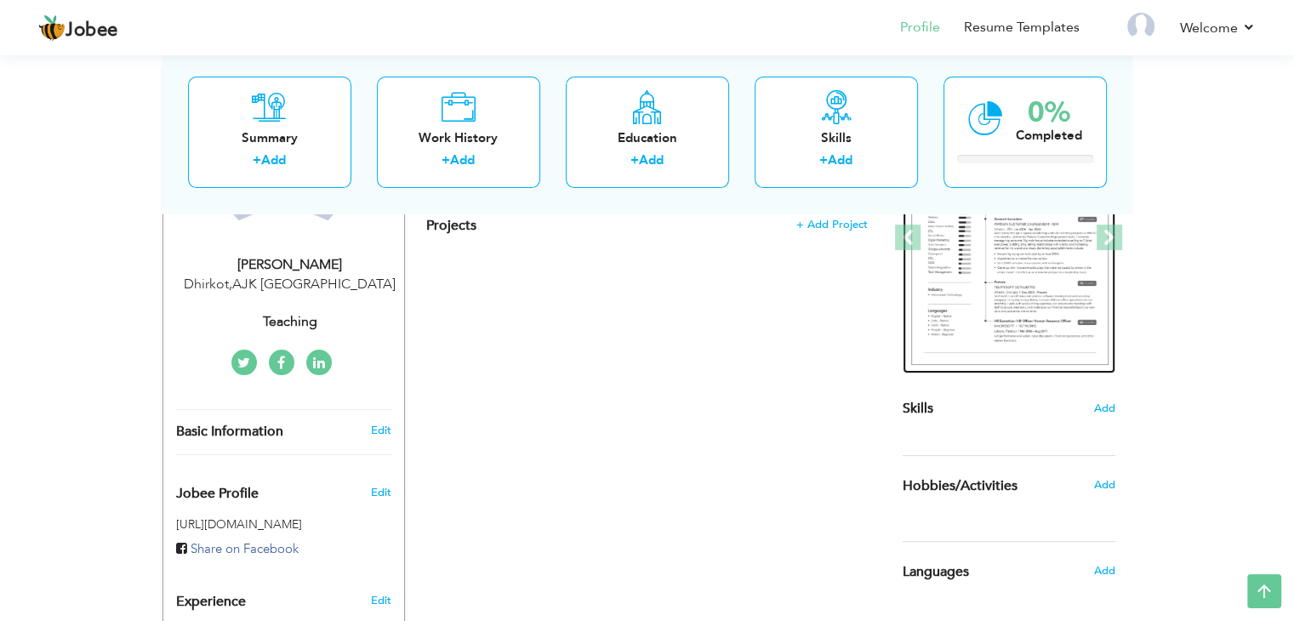
click at [1015, 280] on img at bounding box center [1009, 238] width 197 height 255
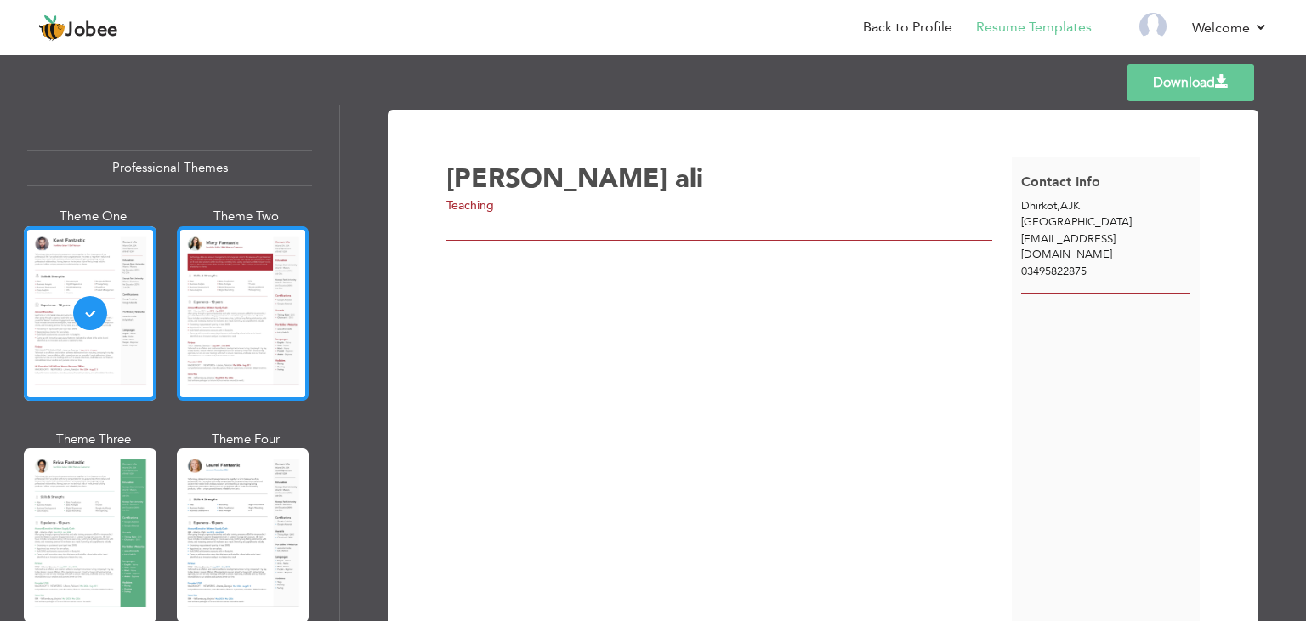
click at [247, 327] on div at bounding box center [243, 313] width 133 height 174
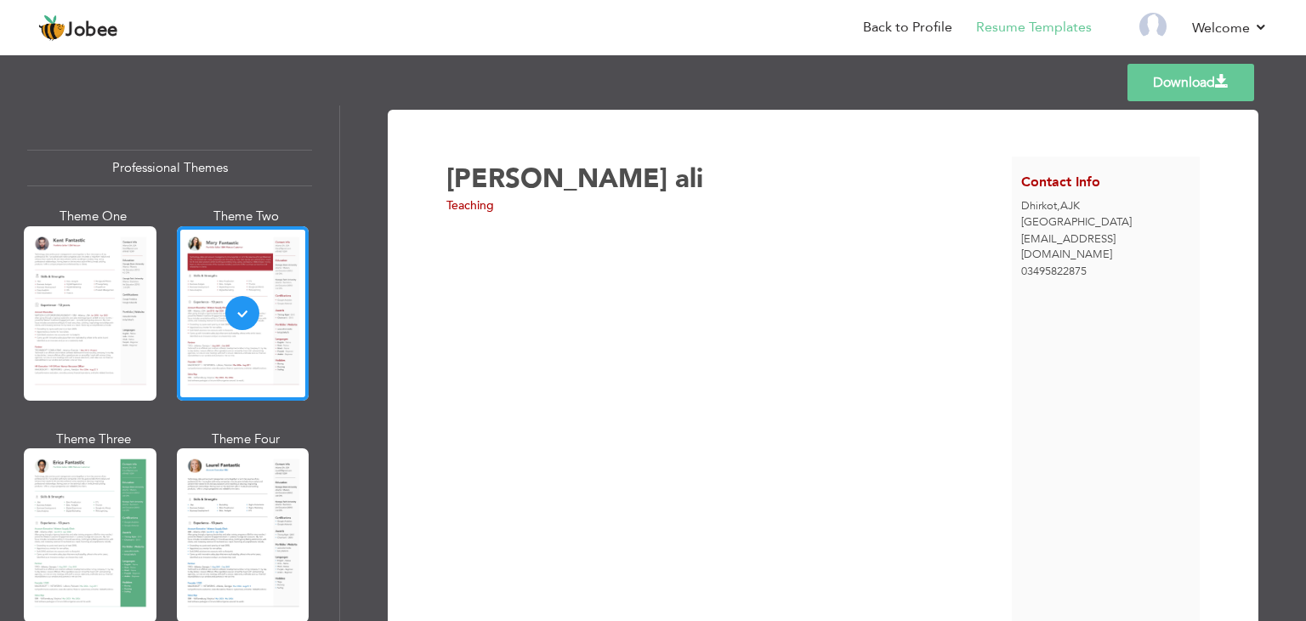
scroll to position [83, 0]
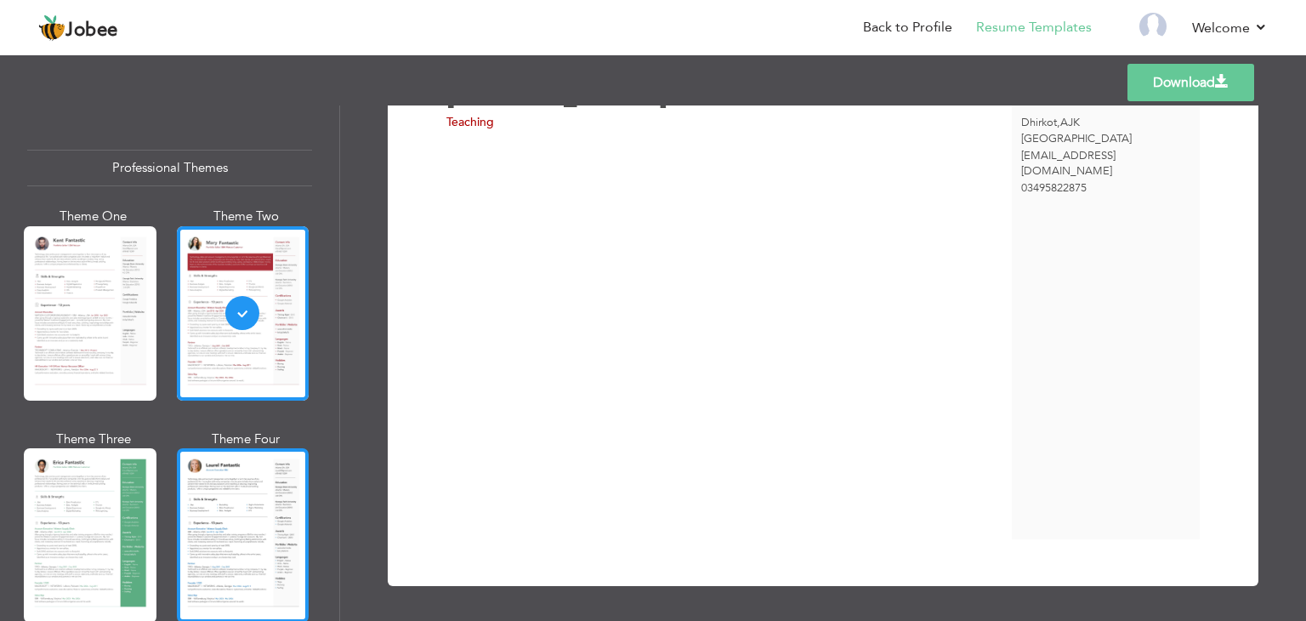
click at [279, 509] on div at bounding box center [243, 535] width 133 height 174
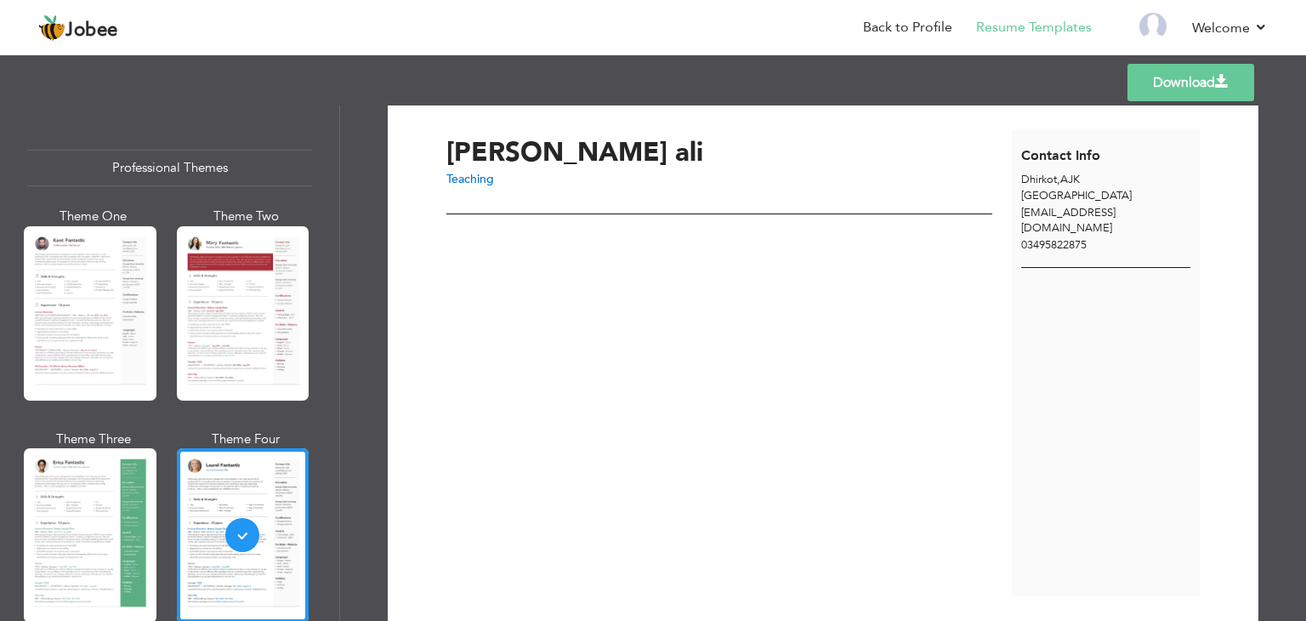
scroll to position [0, 0]
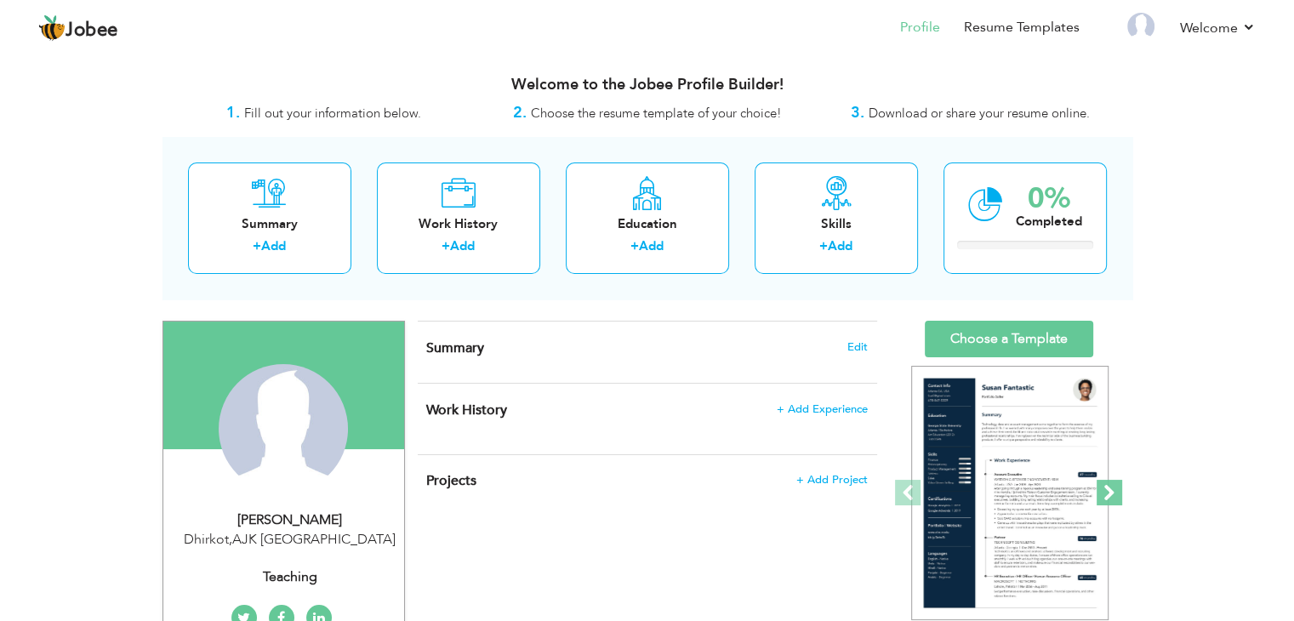
click at [1104, 492] on span at bounding box center [1109, 493] width 26 height 26
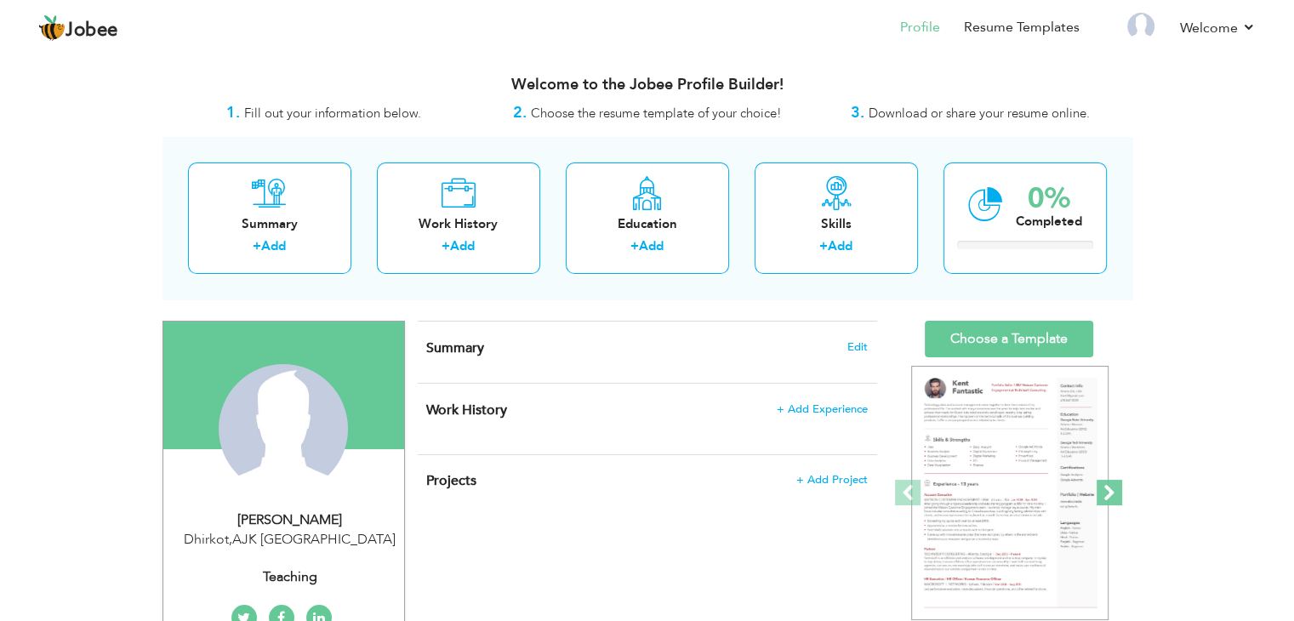
click at [1101, 492] on span at bounding box center [1109, 493] width 26 height 26
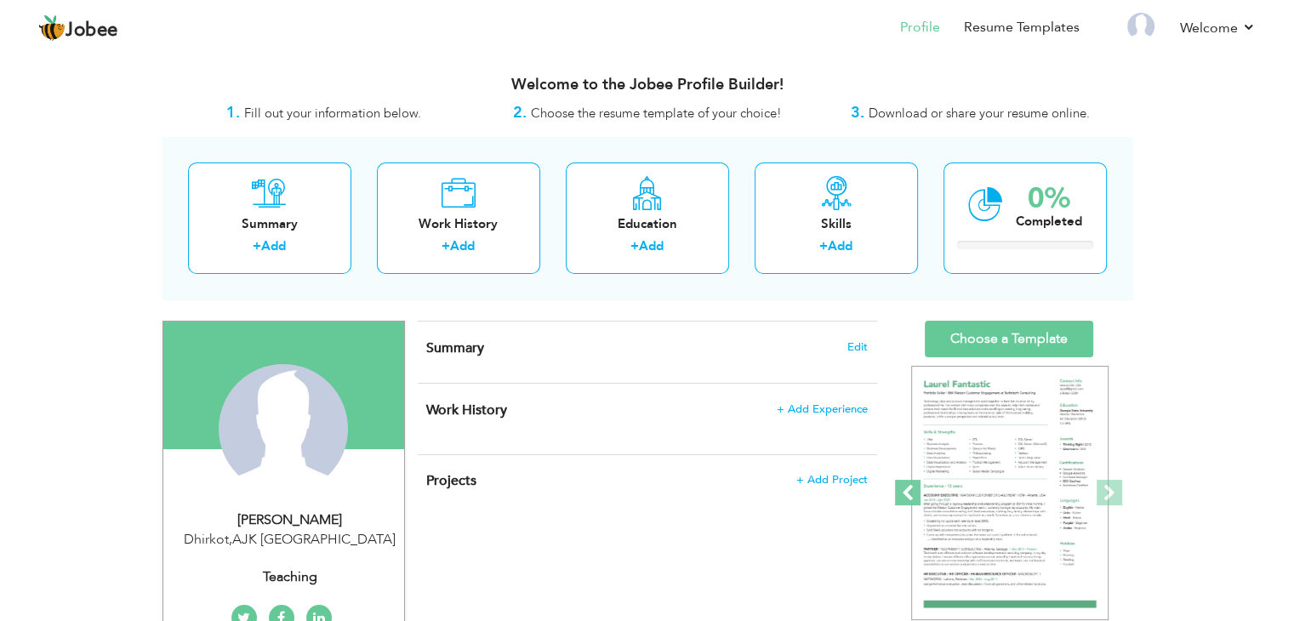
click at [901, 492] on span at bounding box center [908, 493] width 26 height 26
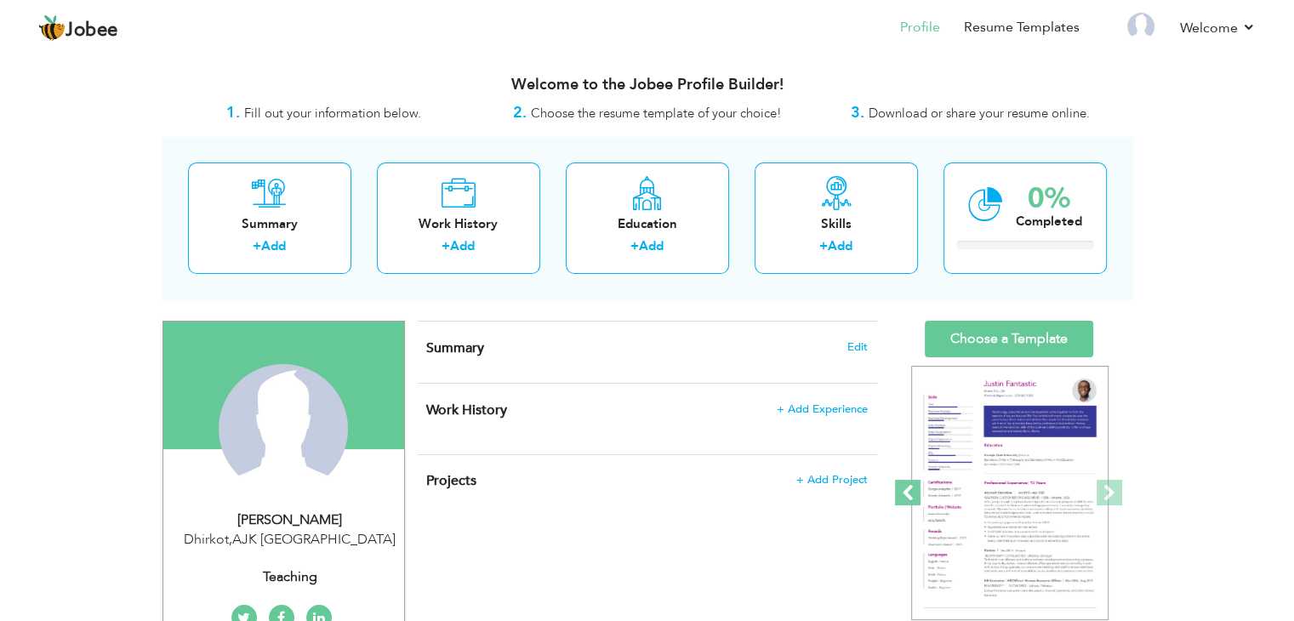
click at [901, 492] on span at bounding box center [908, 493] width 26 height 26
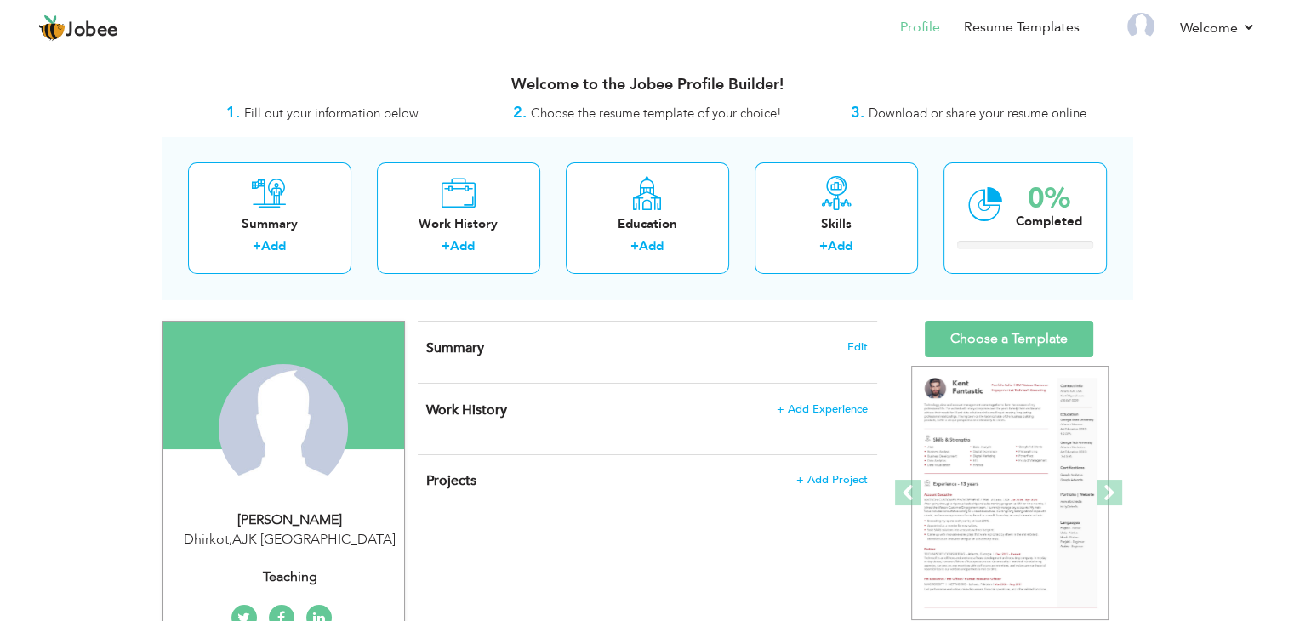
click at [913, 494] on span at bounding box center [908, 493] width 26 height 26
